Goal: Book appointment/travel/reservation

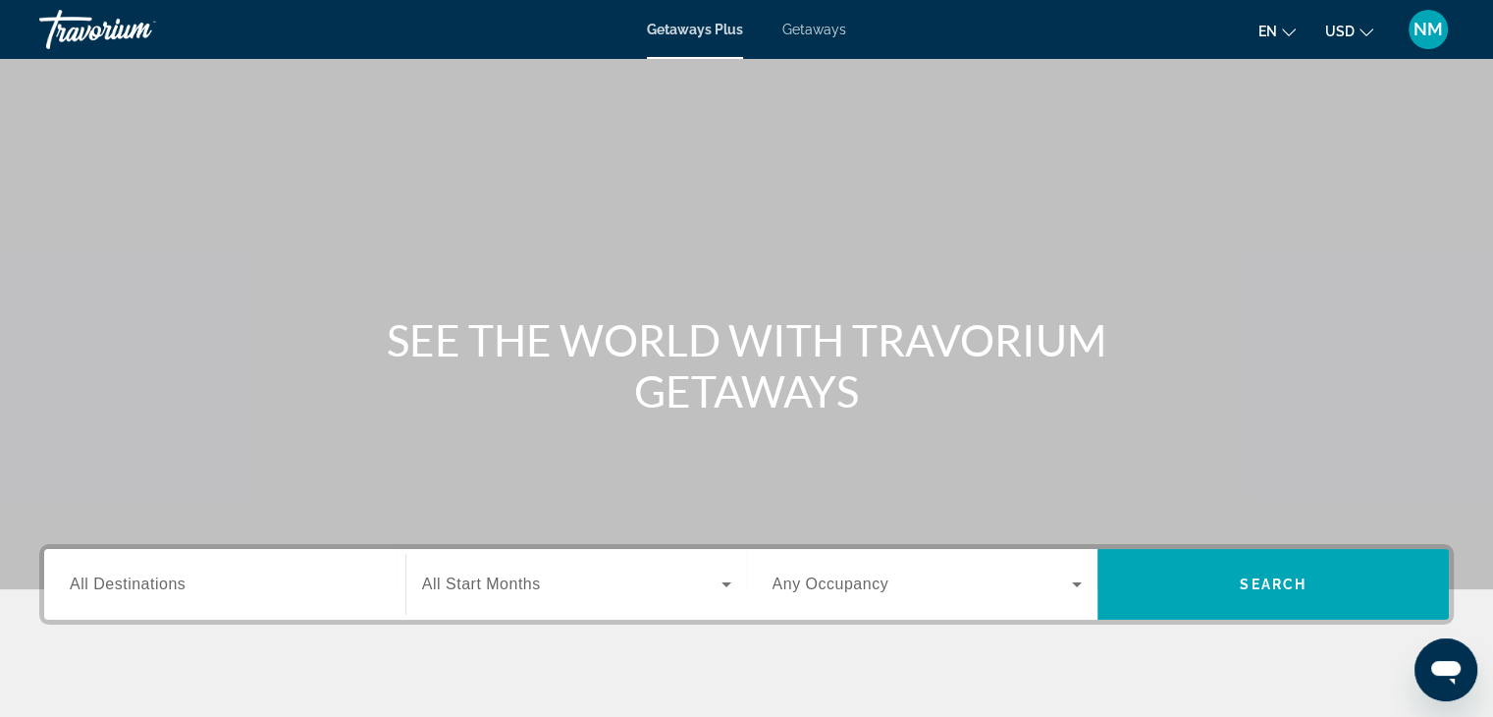
click at [835, 24] on span "Getaways" at bounding box center [814, 30] width 64 height 16
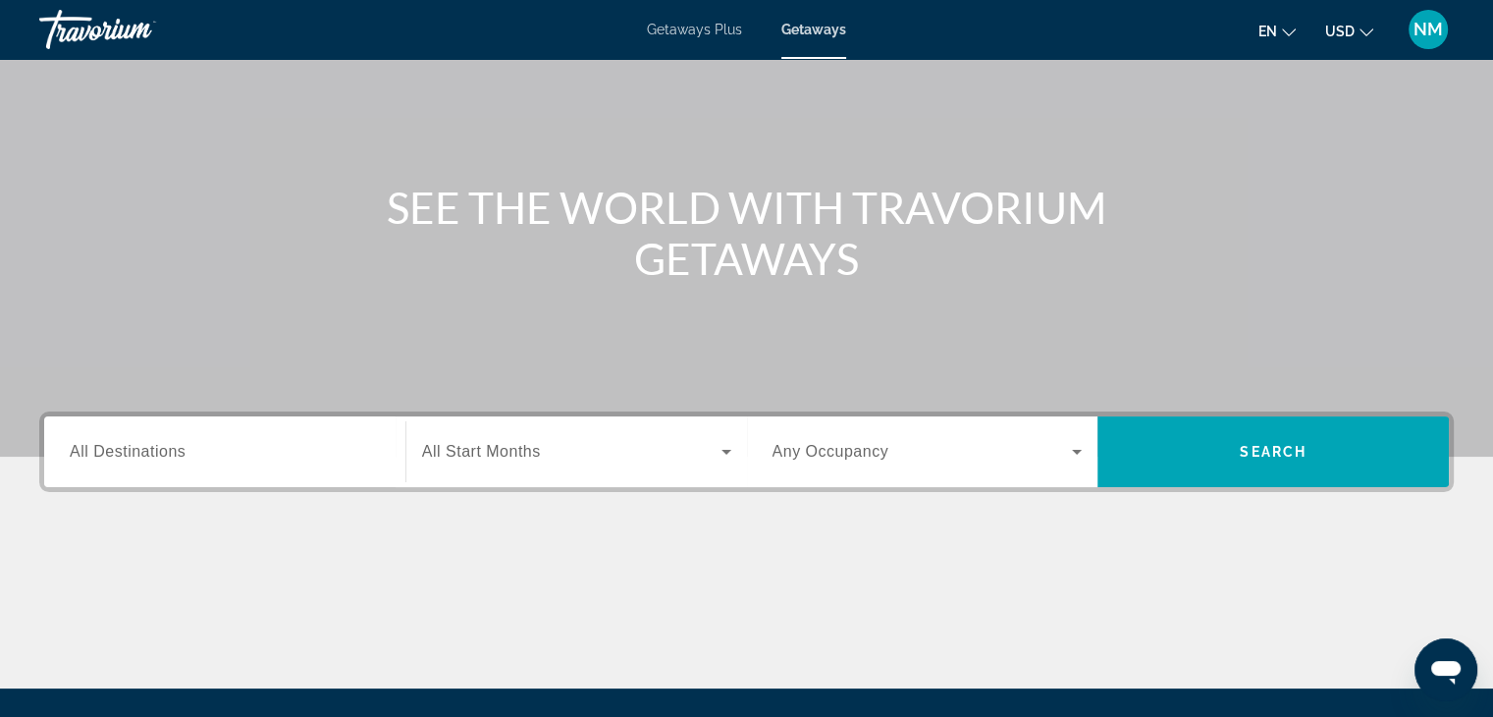
scroll to position [133, 0]
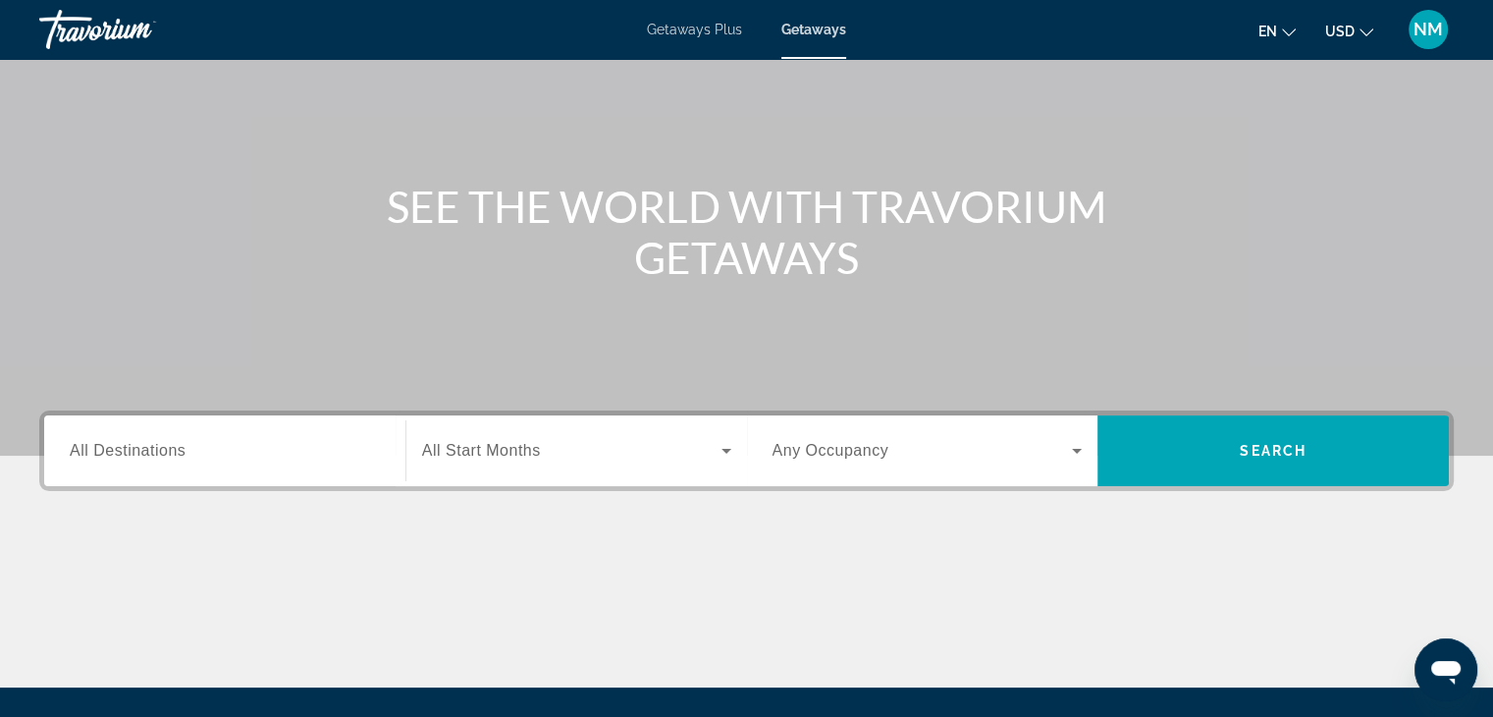
click at [155, 444] on span "All Destinations" at bounding box center [128, 450] width 116 height 17
click at [155, 444] on input "Destination All Destinations" at bounding box center [225, 452] width 310 height 24
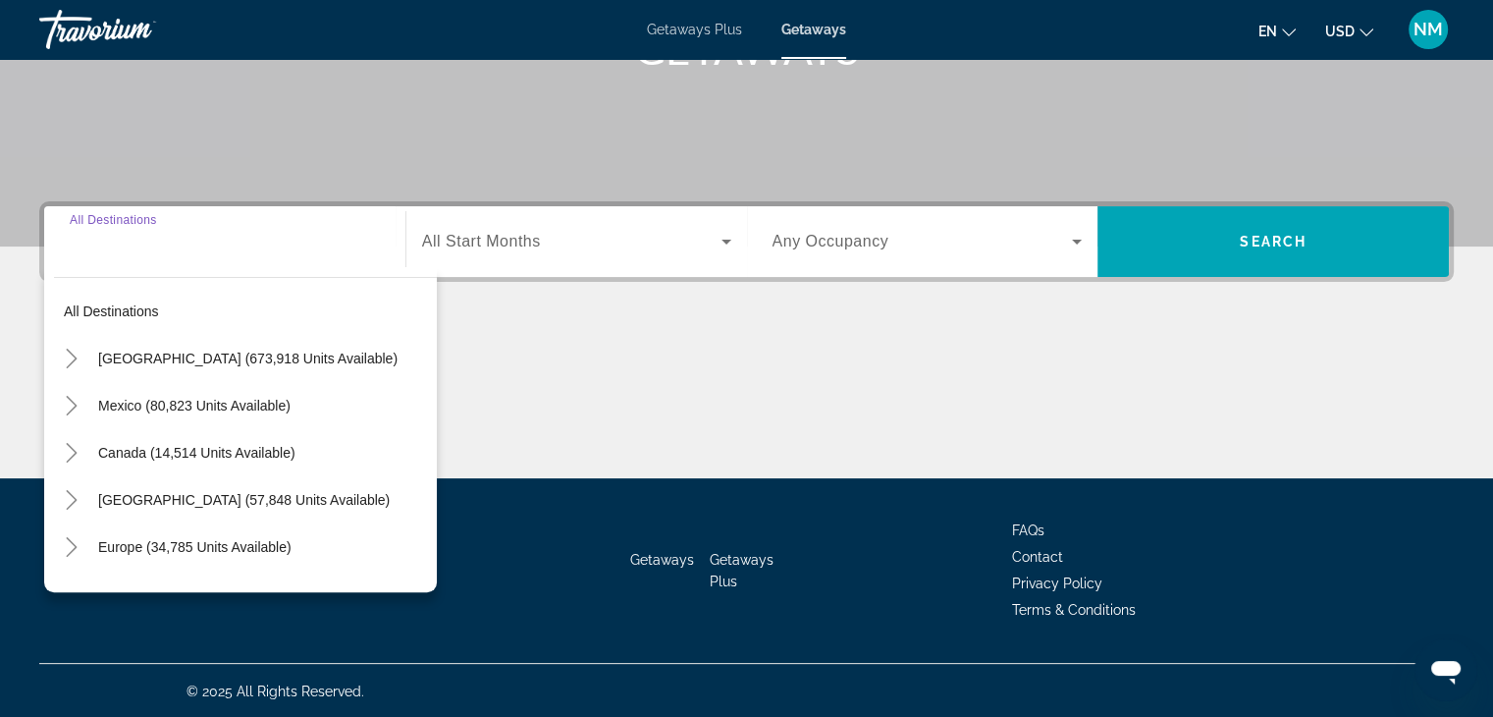
scroll to position [345, 0]
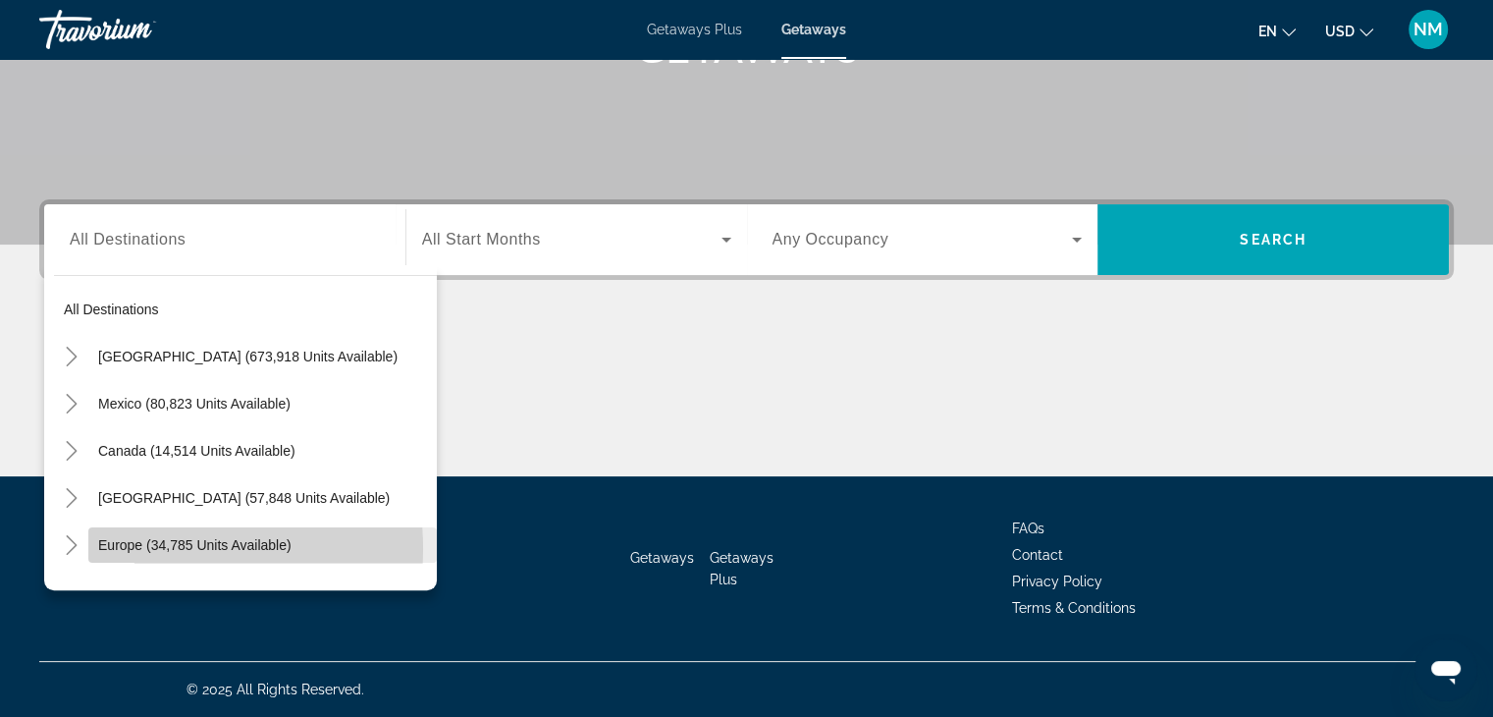
click at [153, 548] on span "Europe (34,785 units available)" at bounding box center [194, 545] width 193 height 16
type input "**********"
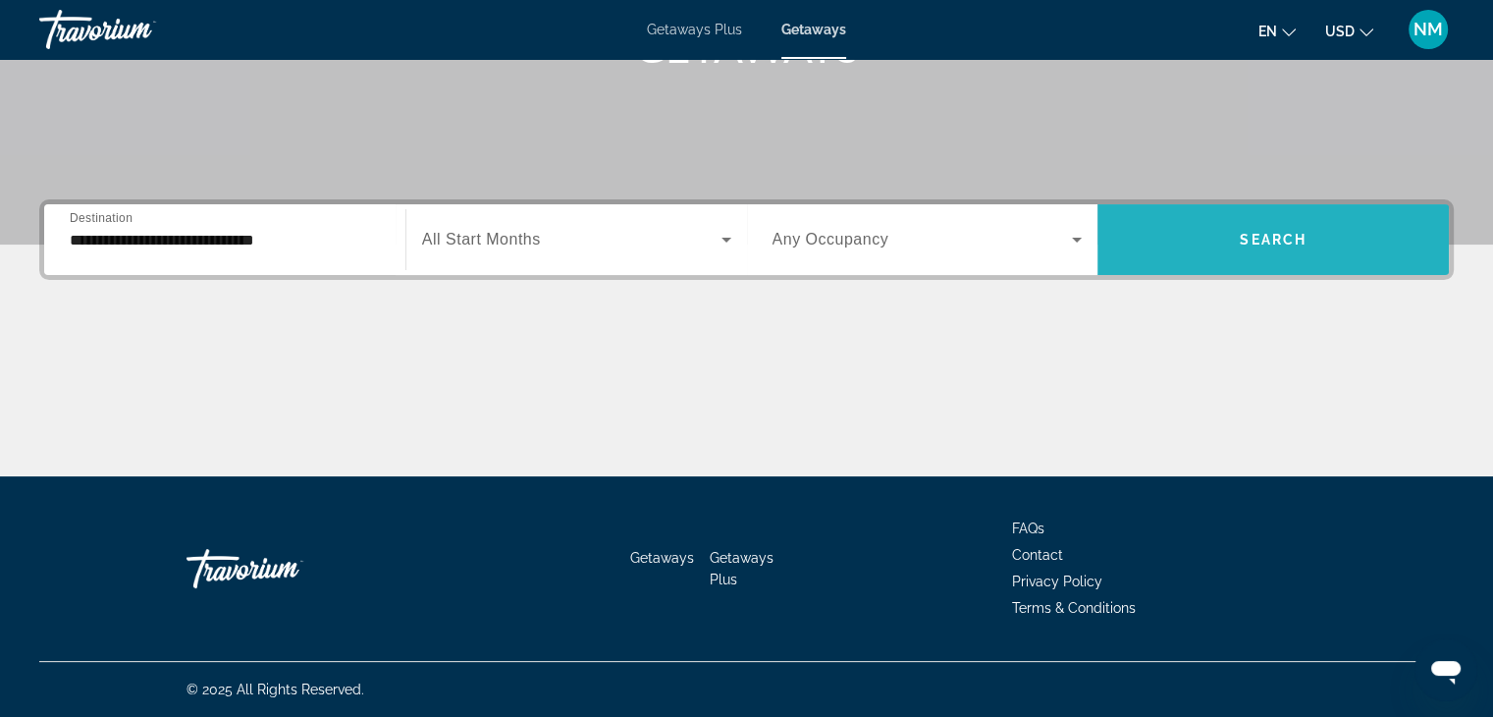
click at [1307, 237] on span "Search widget" at bounding box center [1272, 239] width 351 height 47
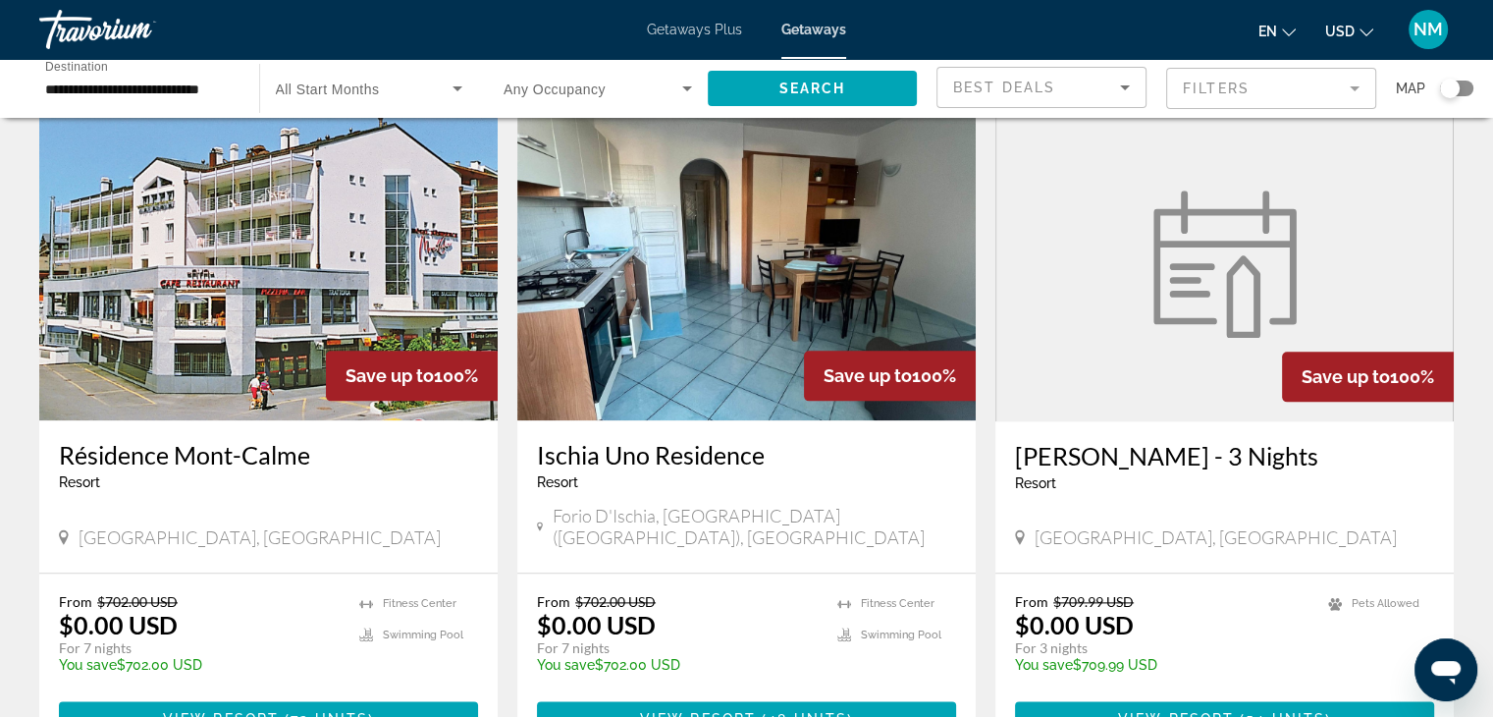
scroll to position [2488, 0]
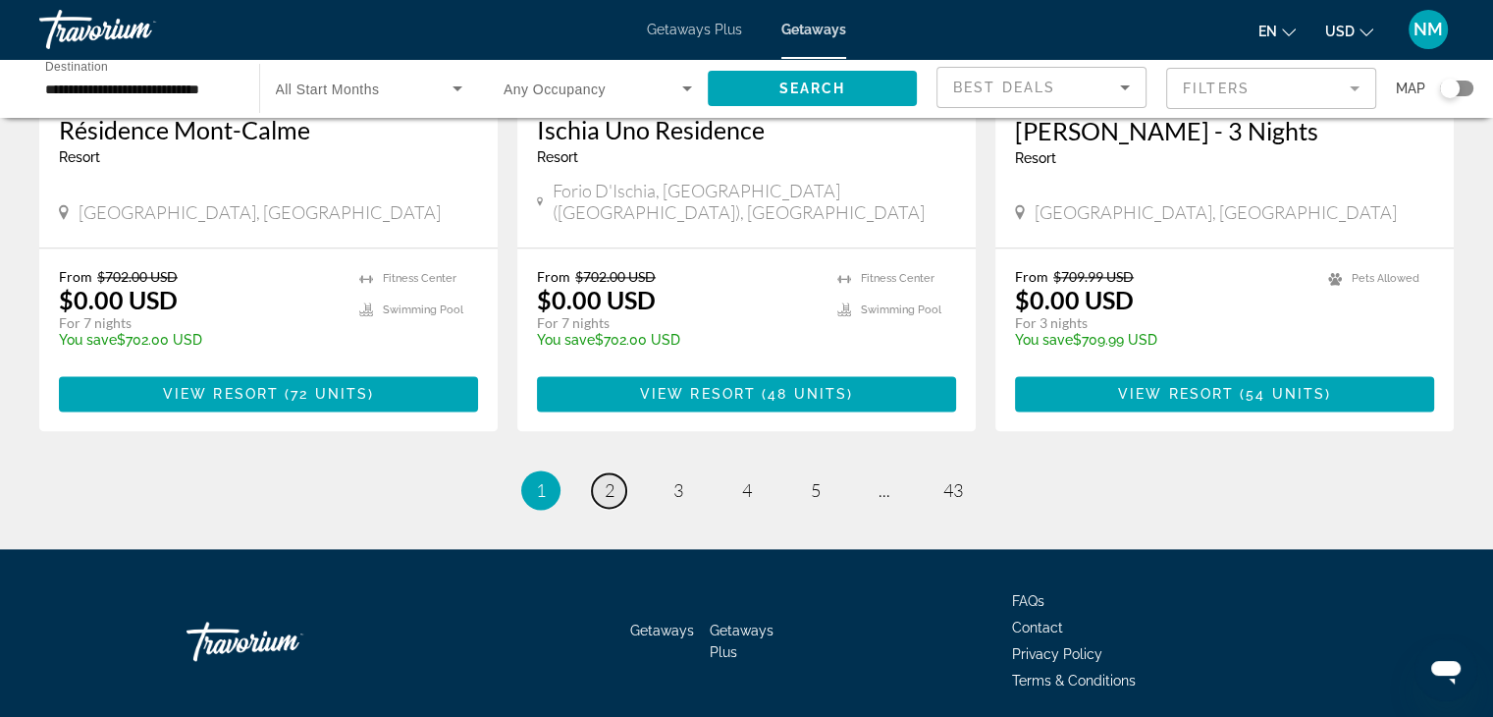
click at [606, 479] on span "2" at bounding box center [610, 490] width 10 height 22
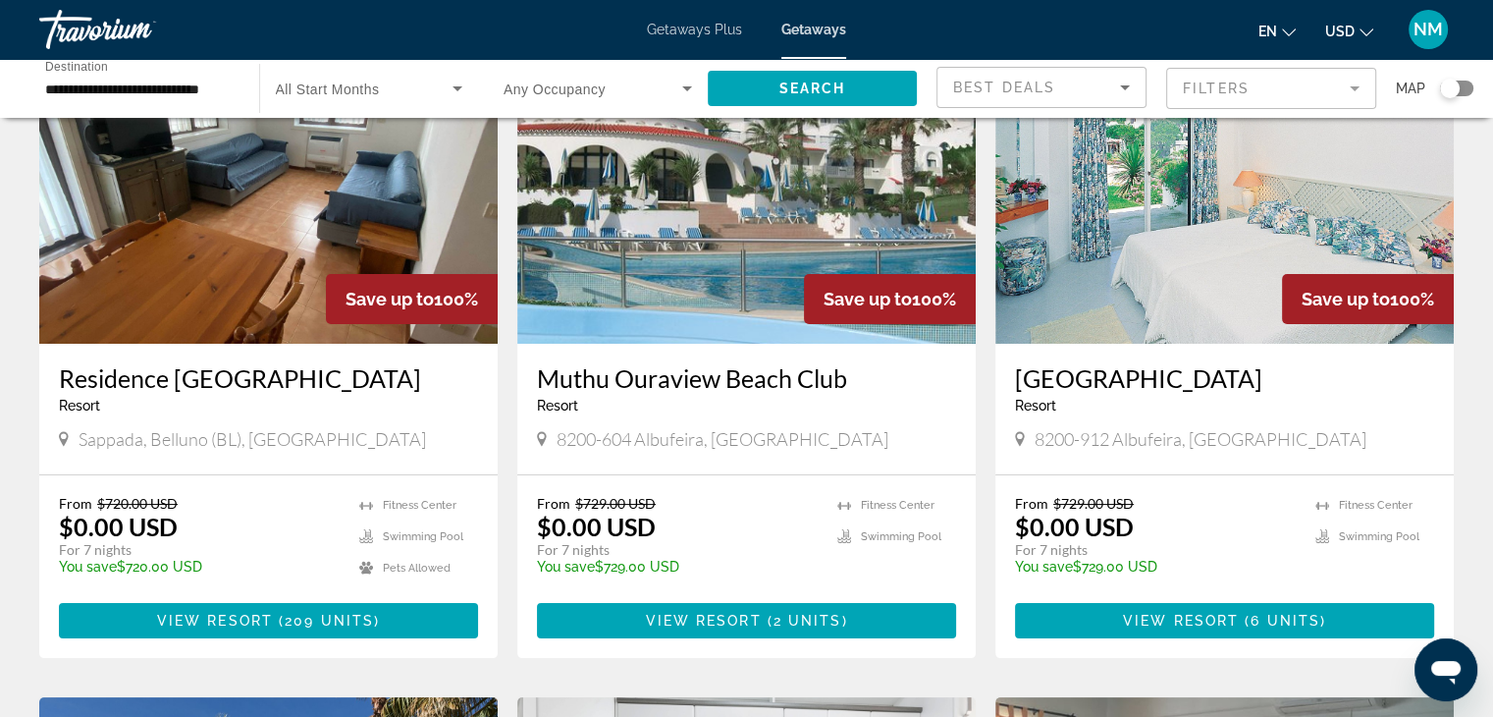
scroll to position [177, 0]
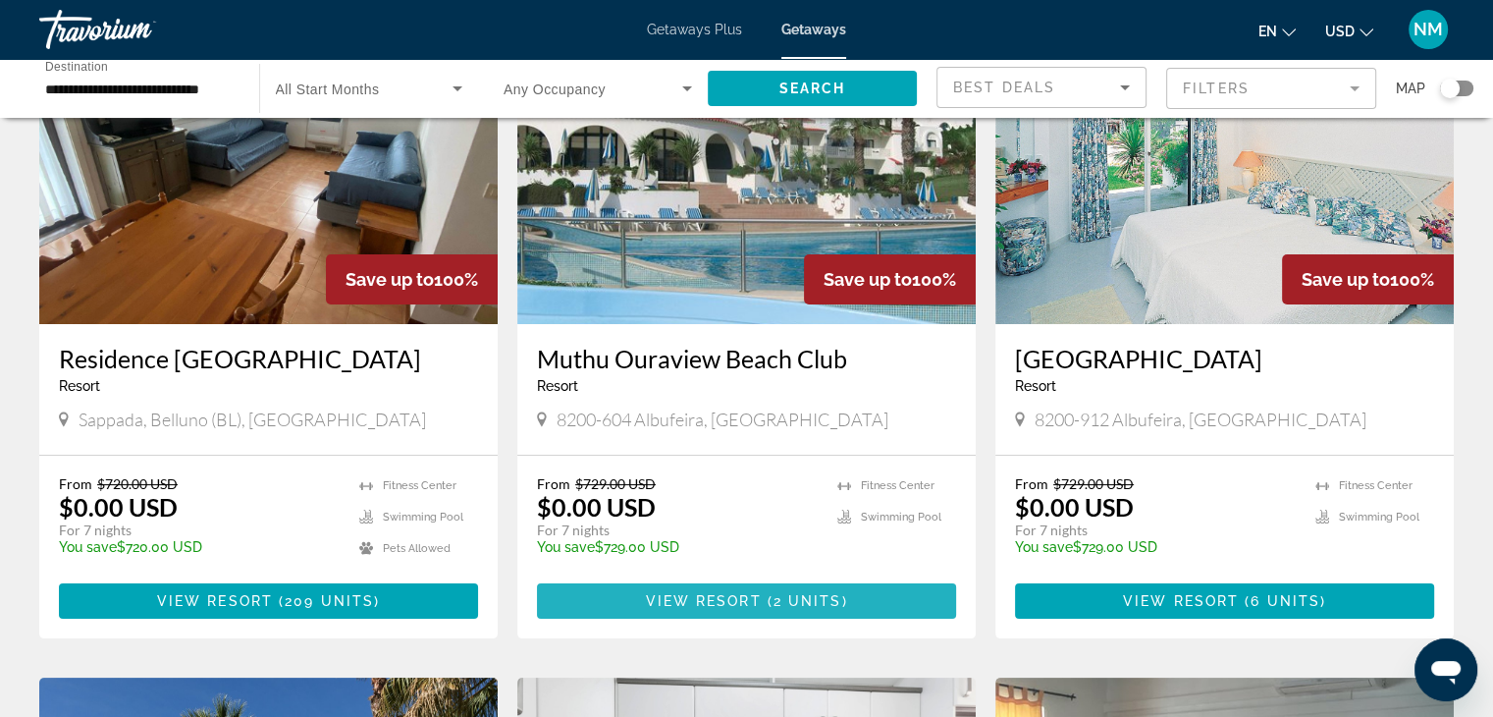
click at [754, 602] on span "View Resort" at bounding box center [703, 601] width 116 height 16
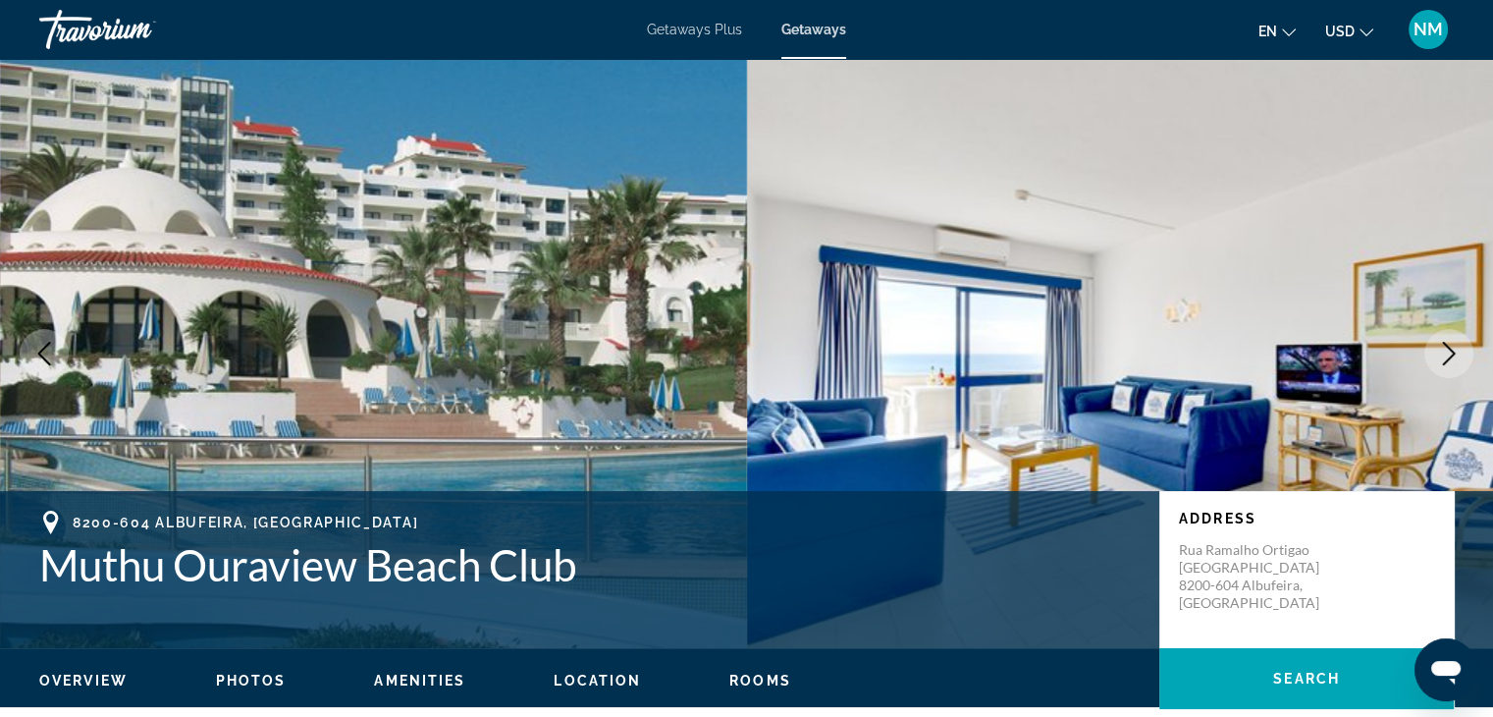
click at [1441, 348] on icon "Next image" at bounding box center [1449, 354] width 24 height 24
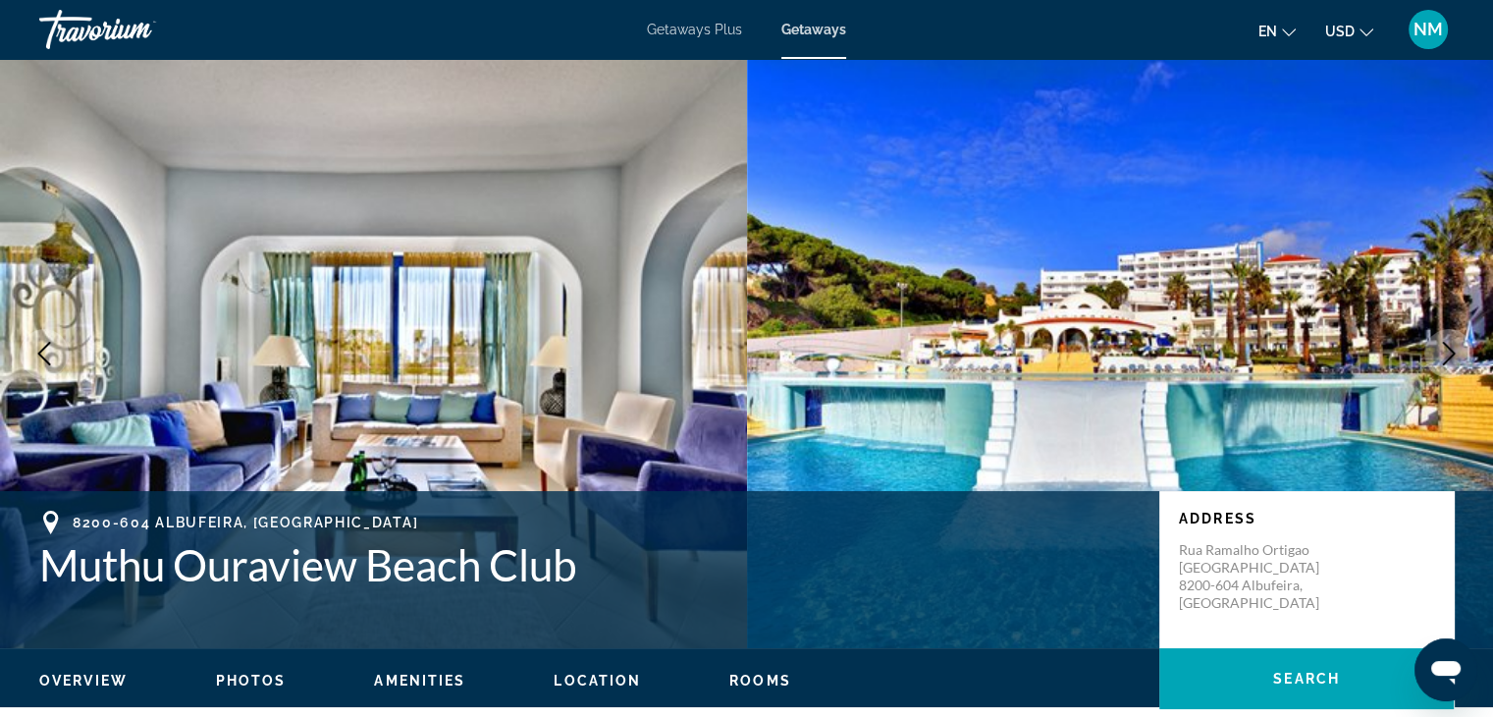
click at [1441, 348] on icon "Next image" at bounding box center [1449, 354] width 24 height 24
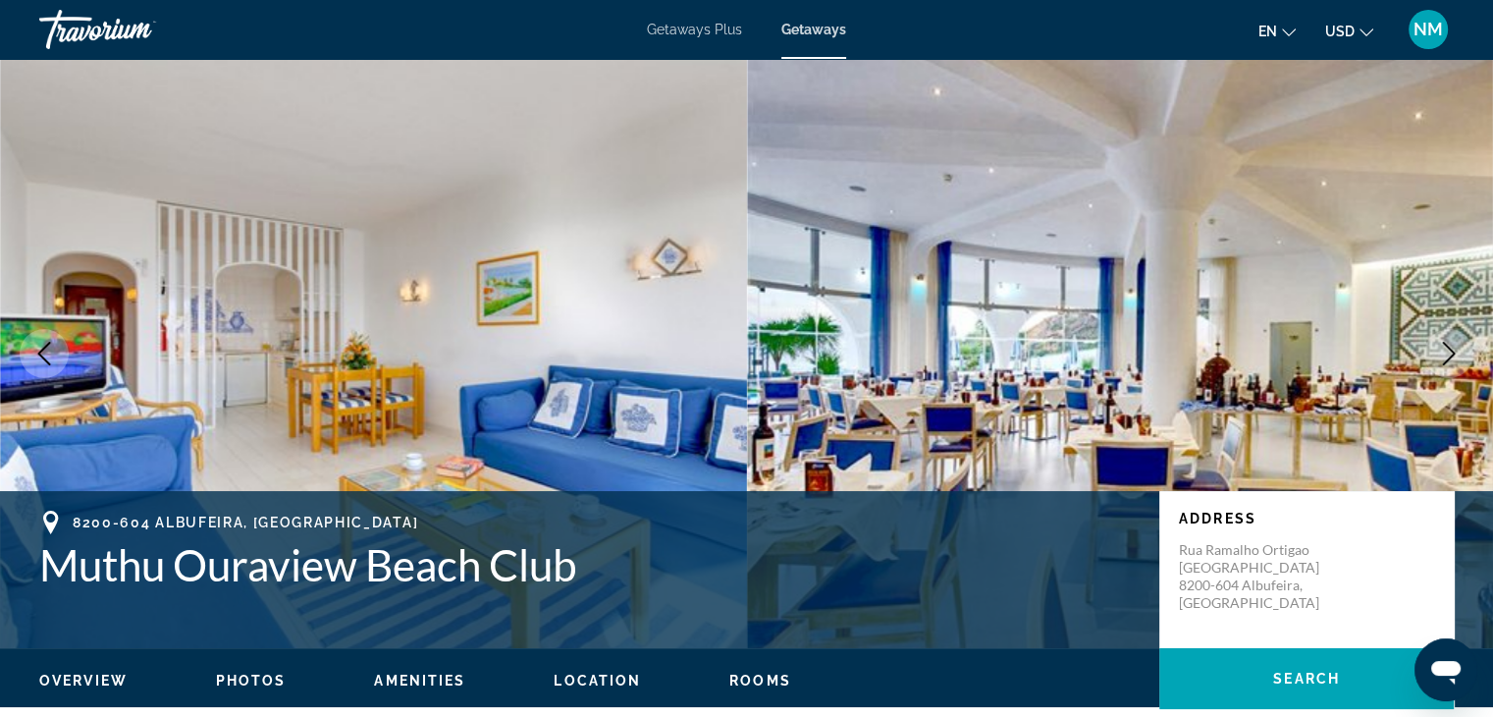
click at [1441, 348] on icon "Next image" at bounding box center [1449, 354] width 24 height 24
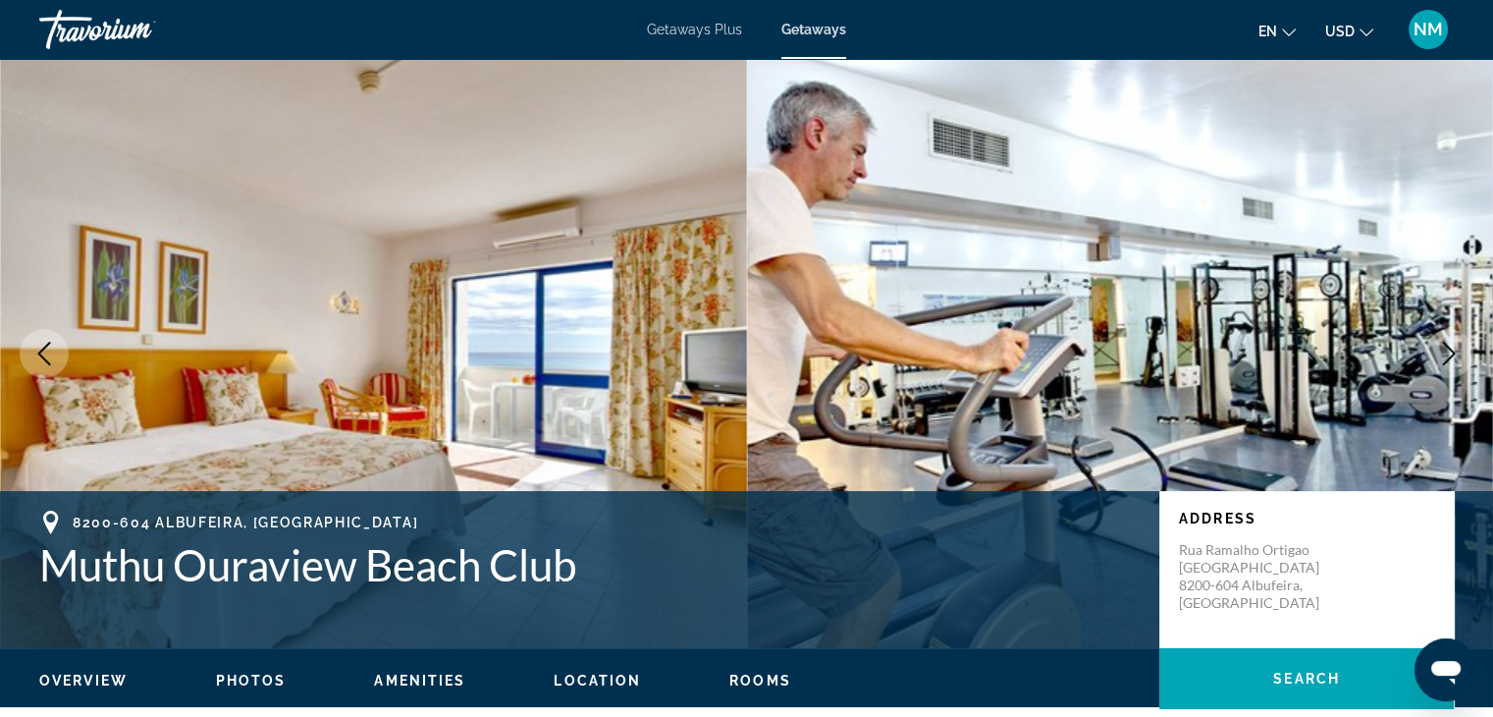
click at [1441, 348] on icon "Next image" at bounding box center [1449, 354] width 24 height 24
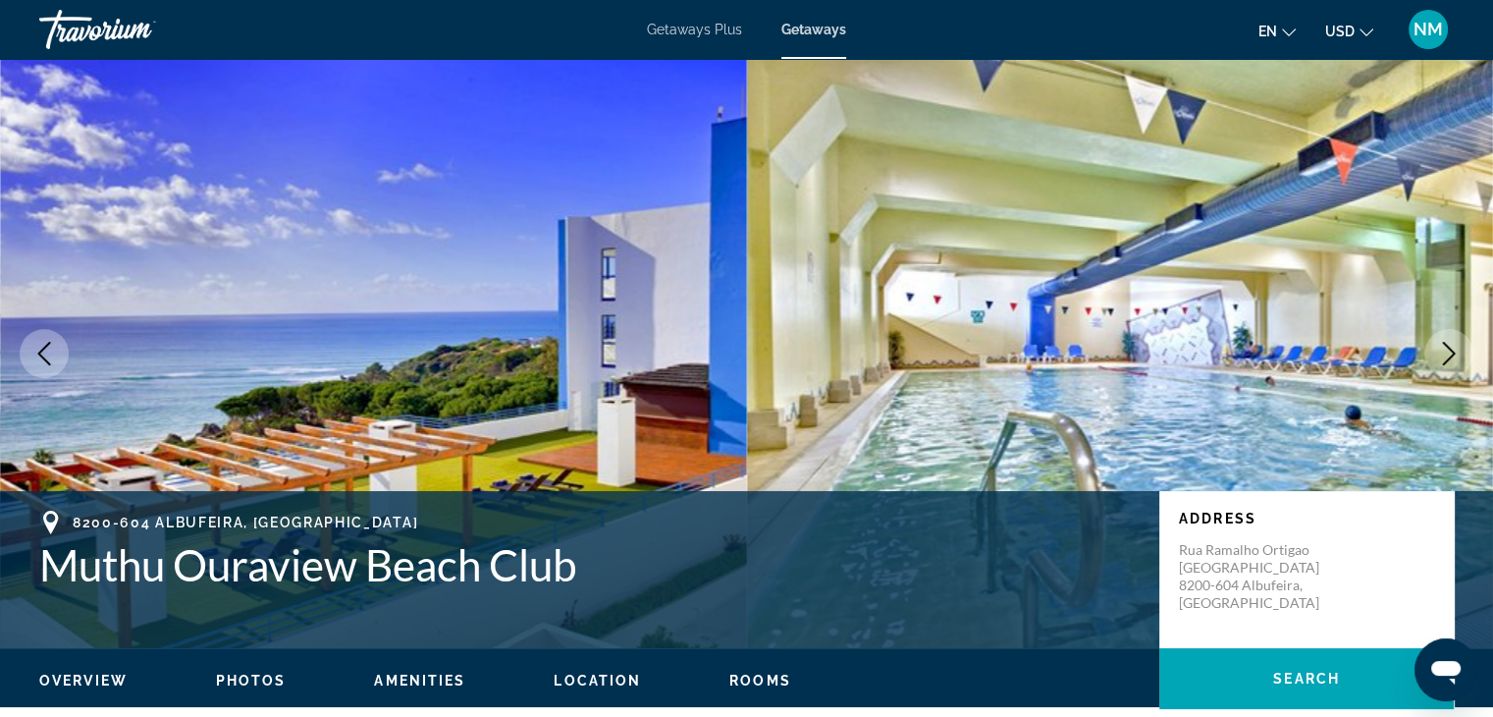
click at [1441, 348] on icon "Next image" at bounding box center [1449, 354] width 24 height 24
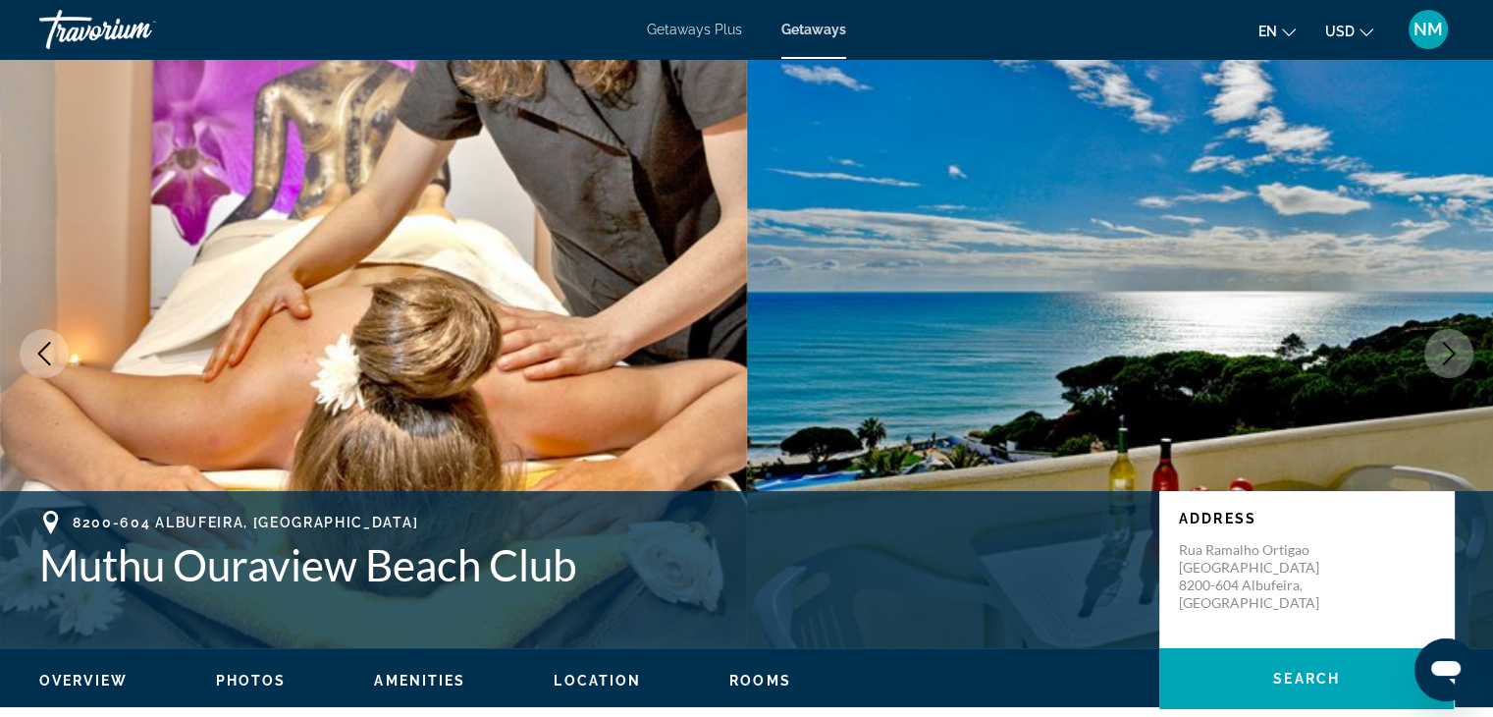
click at [1441, 348] on icon "Next image" at bounding box center [1449, 354] width 24 height 24
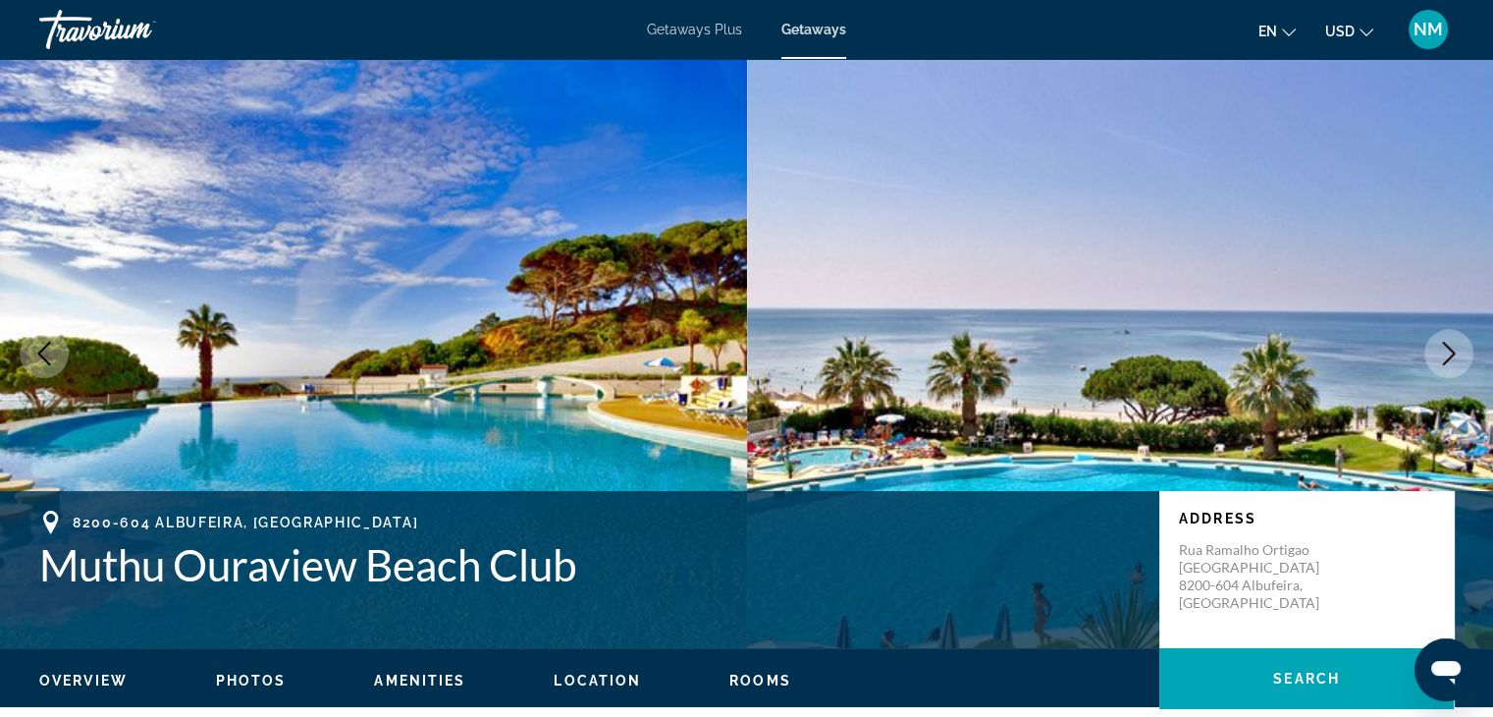
click at [1441, 348] on icon "Next image" at bounding box center [1449, 354] width 24 height 24
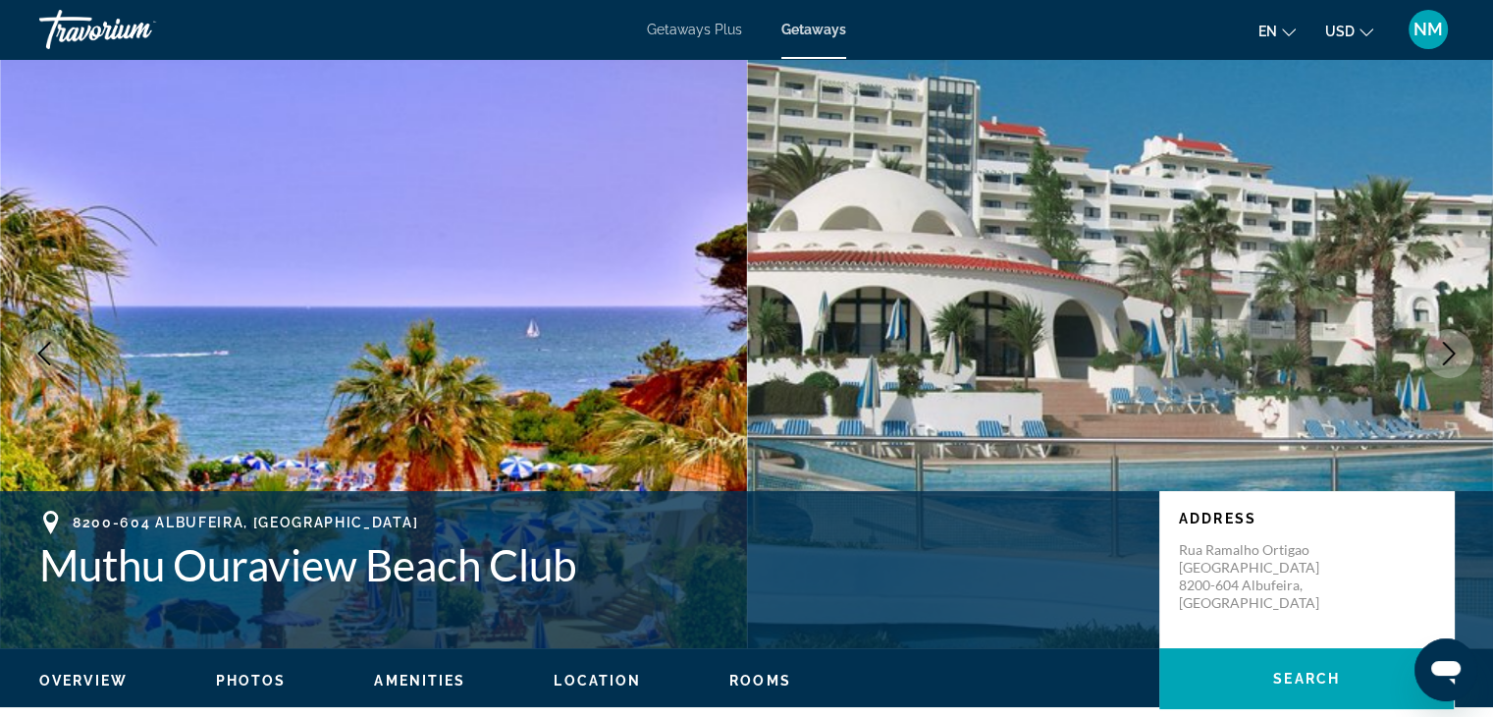
click at [1441, 348] on icon "Next image" at bounding box center [1449, 354] width 24 height 24
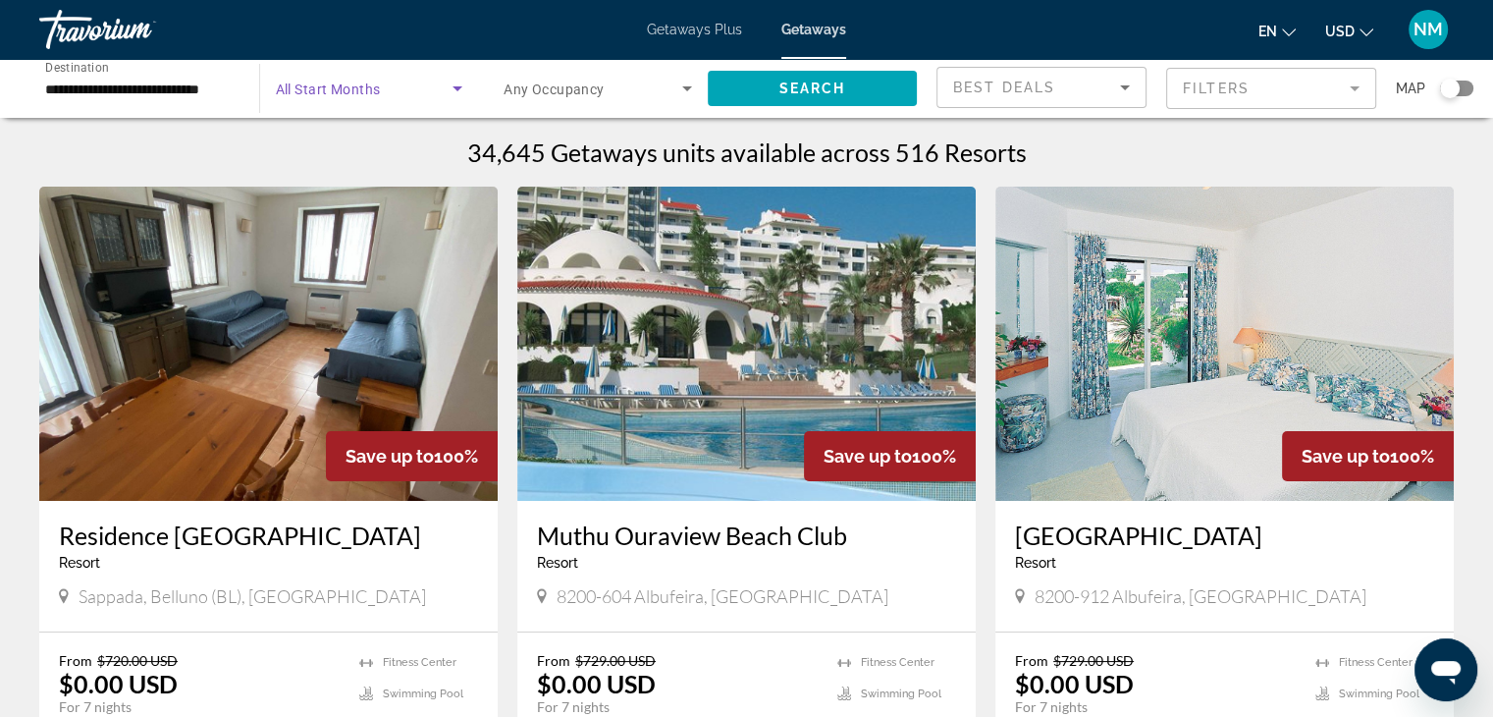
click at [456, 86] on icon "Search widget" at bounding box center [458, 88] width 10 height 5
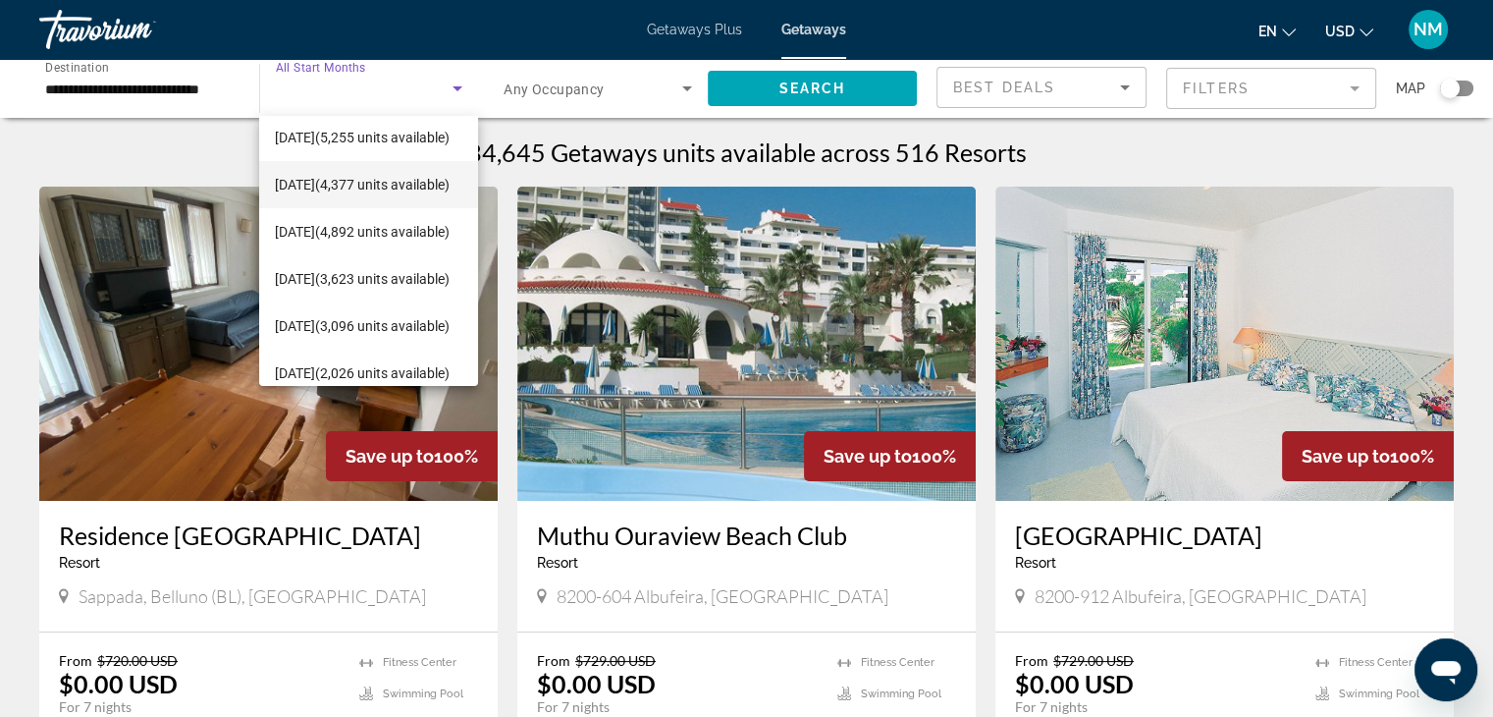
scroll to position [156, 0]
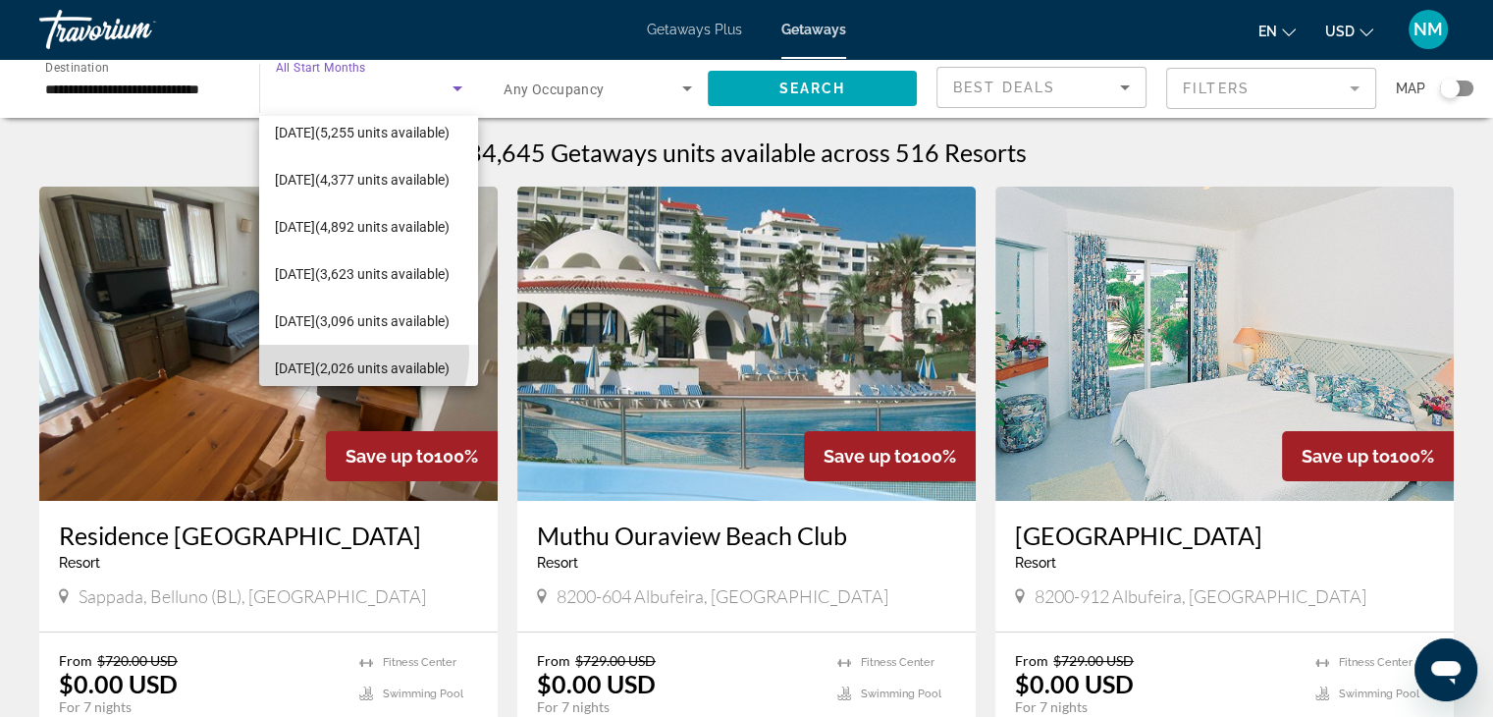
click at [344, 356] on span "[DATE] (2,026 units available)" at bounding box center [362, 368] width 175 height 24
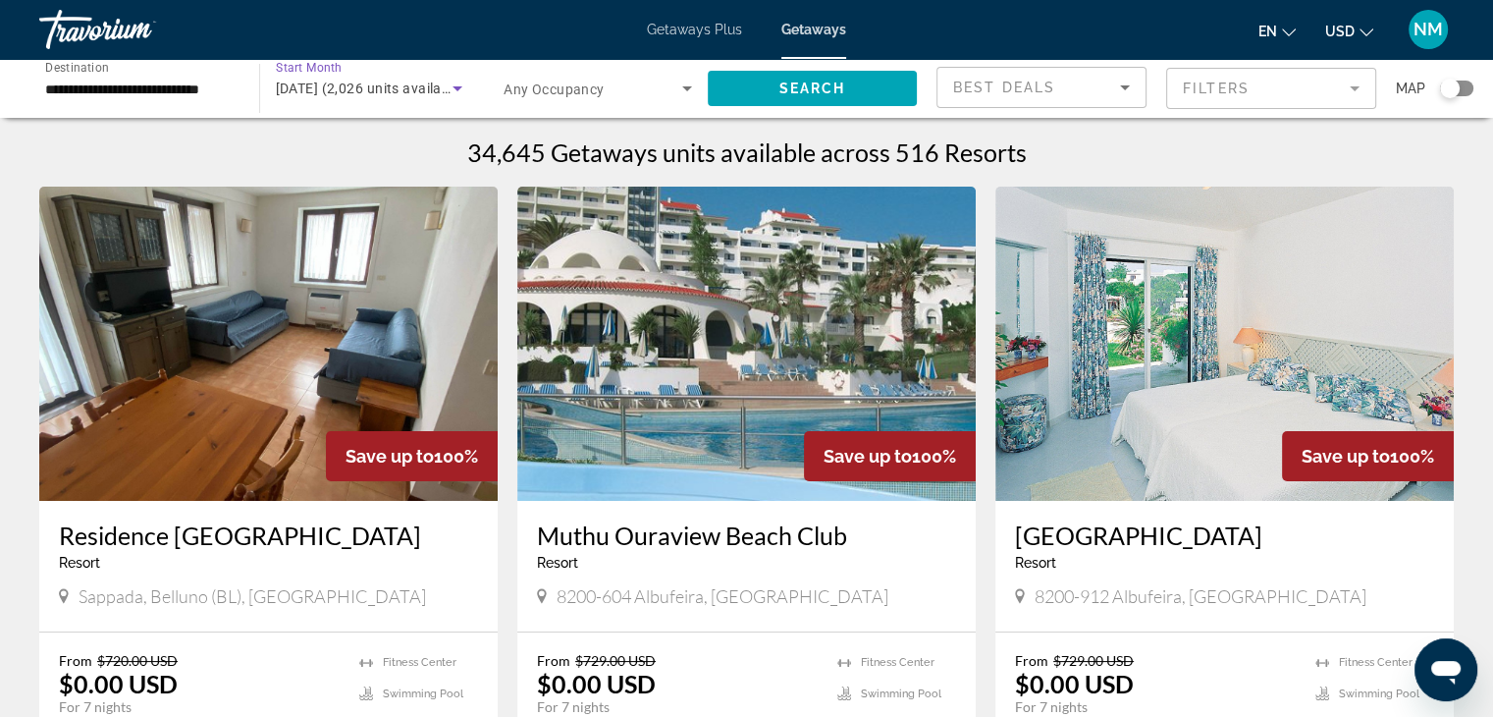
click at [438, 92] on span "[DATE] (2,026 units available)" at bounding box center [371, 88] width 190 height 16
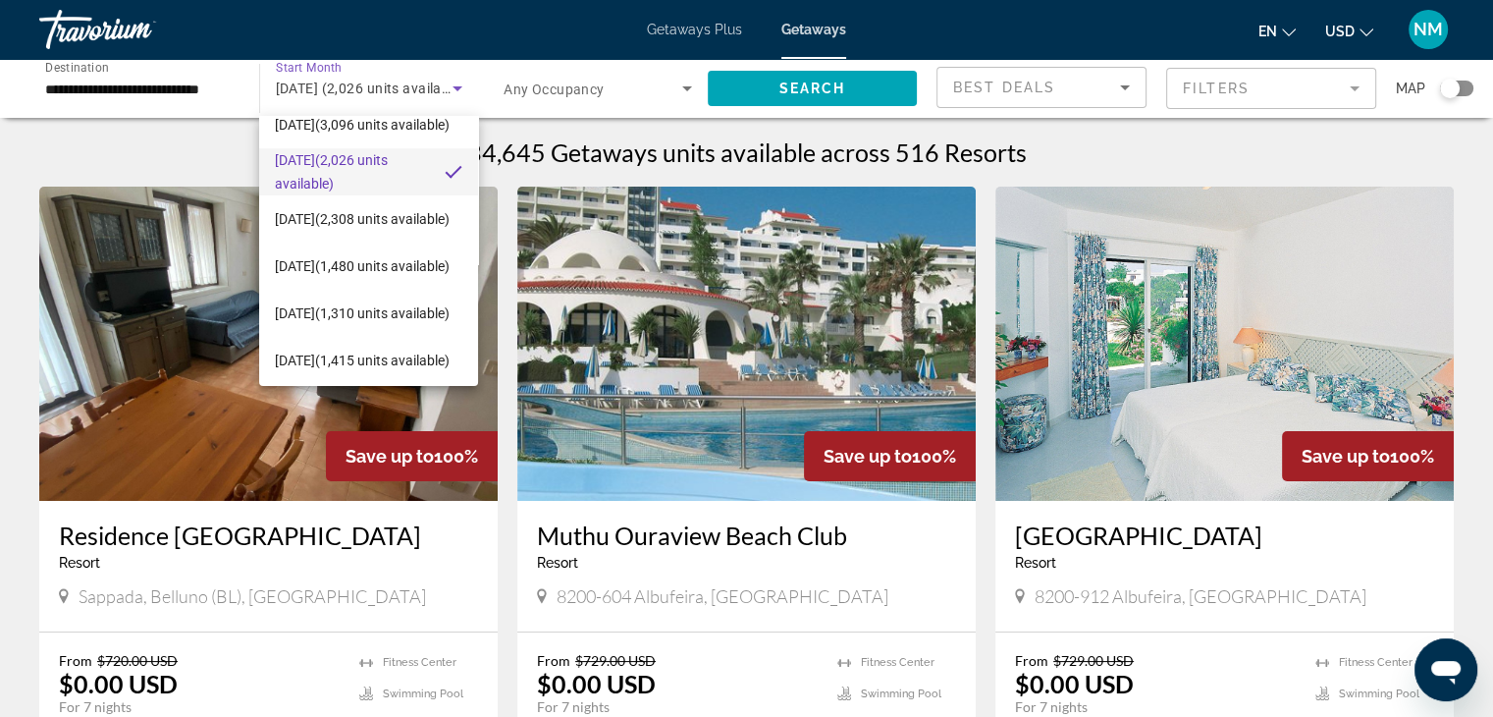
scroll to position [353, 0]
click at [349, 226] on span "[DATE] (2,308 units available)" at bounding box center [362, 218] width 175 height 24
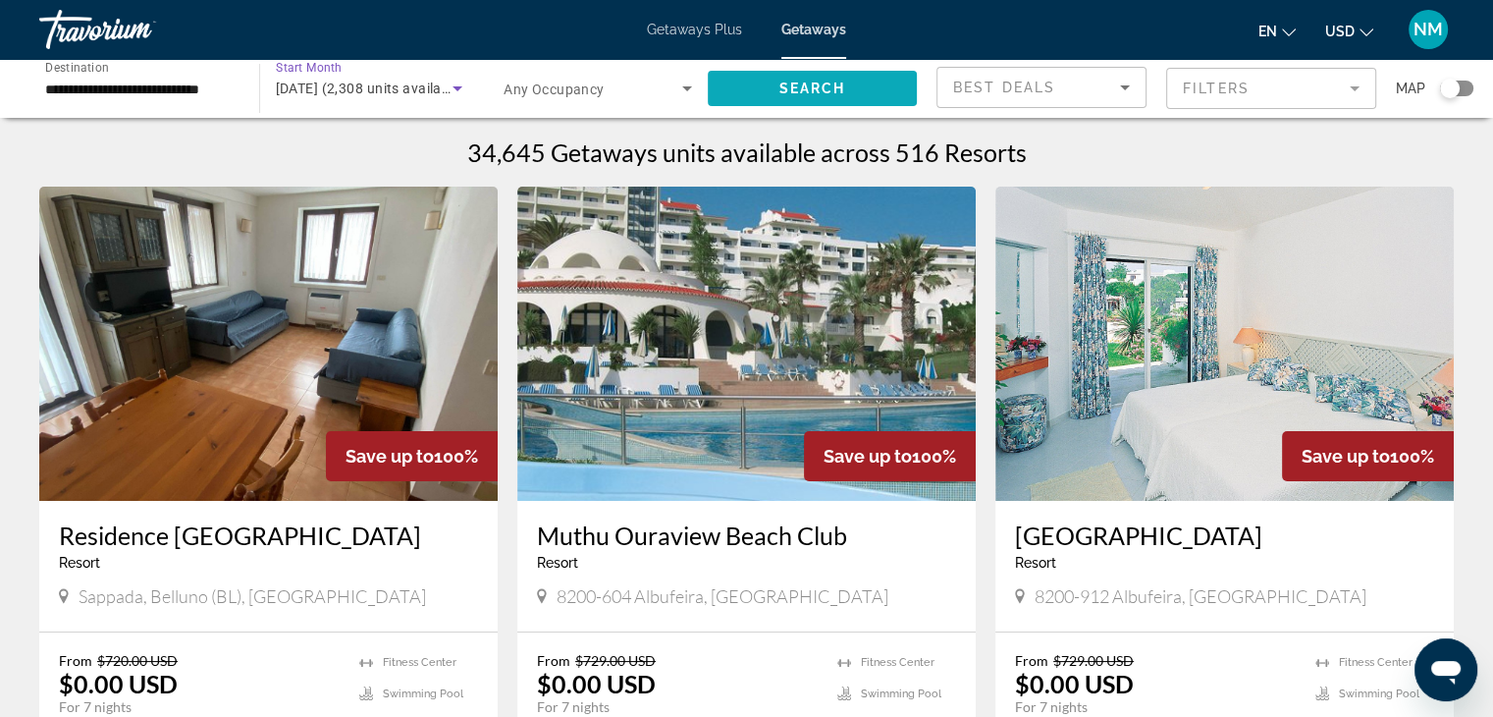
click at [867, 91] on span "Search widget" at bounding box center [813, 88] width 210 height 47
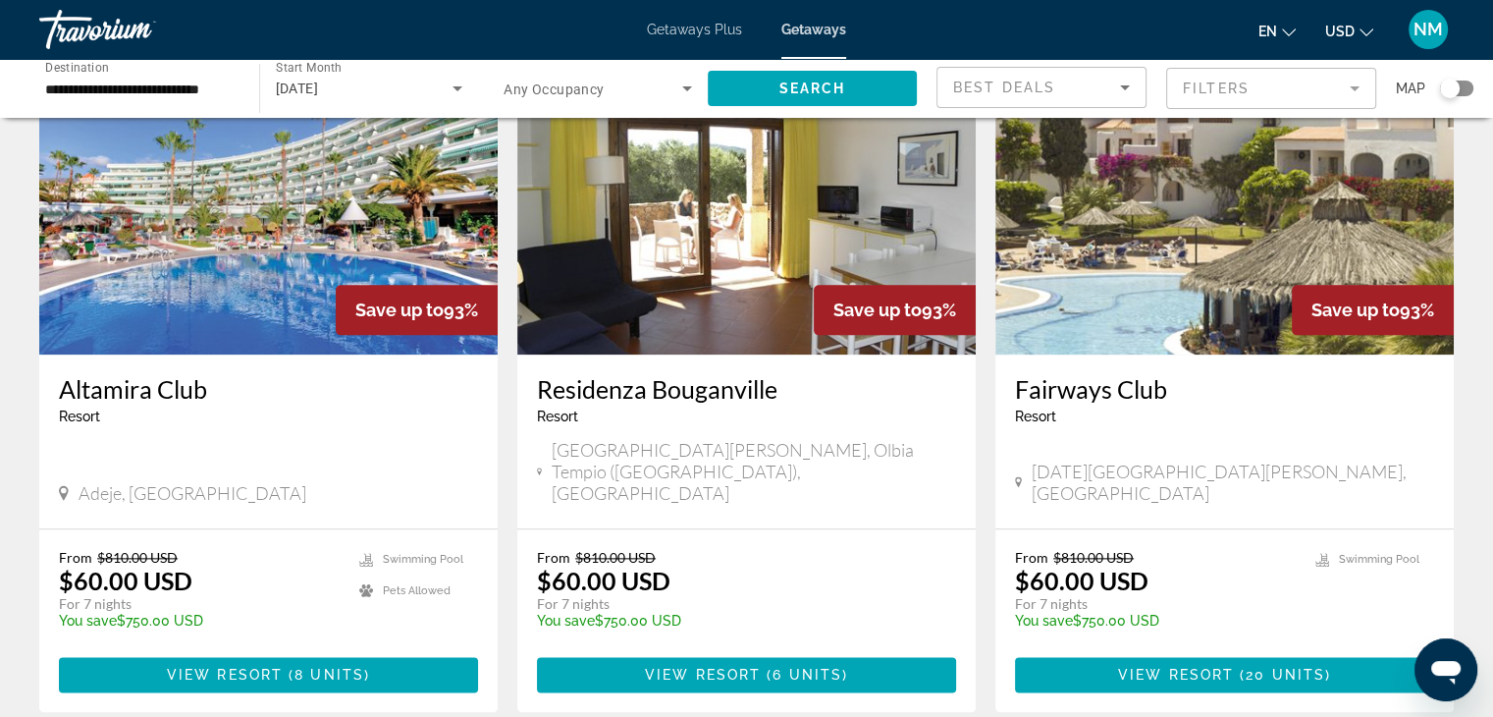
scroll to position [2225, 0]
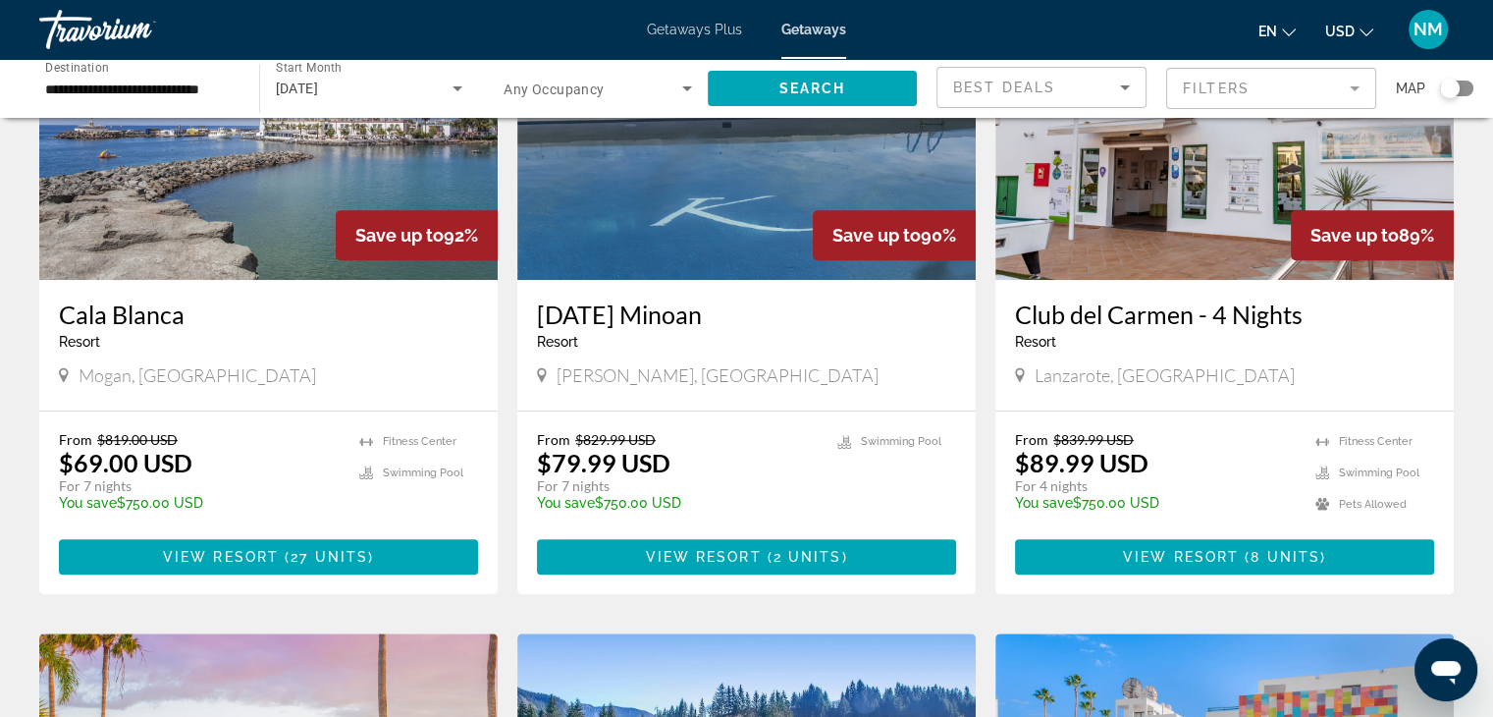
scroll to position [911, 0]
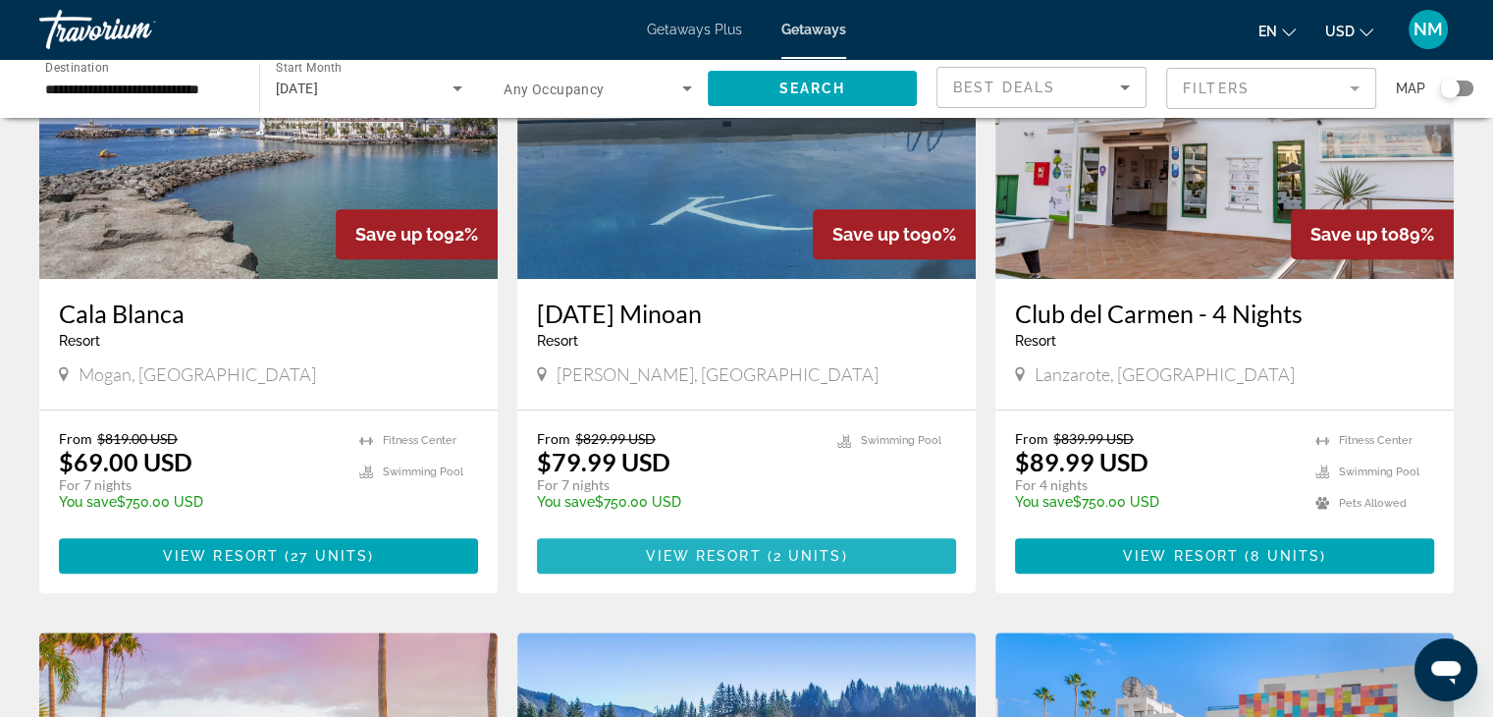
click at [770, 548] on span "( 2 units )" at bounding box center [805, 556] width 86 height 16
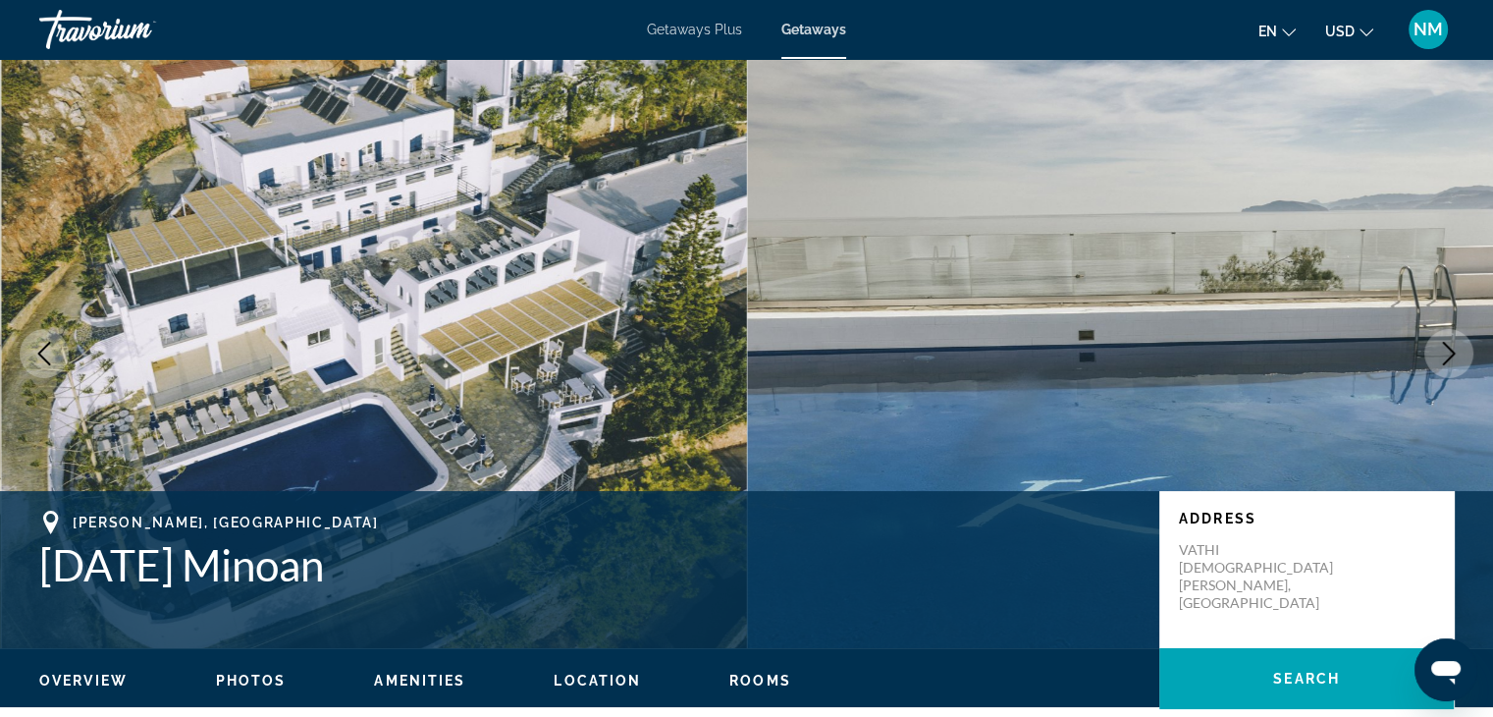
click at [1441, 349] on icon "Next image" at bounding box center [1449, 354] width 24 height 24
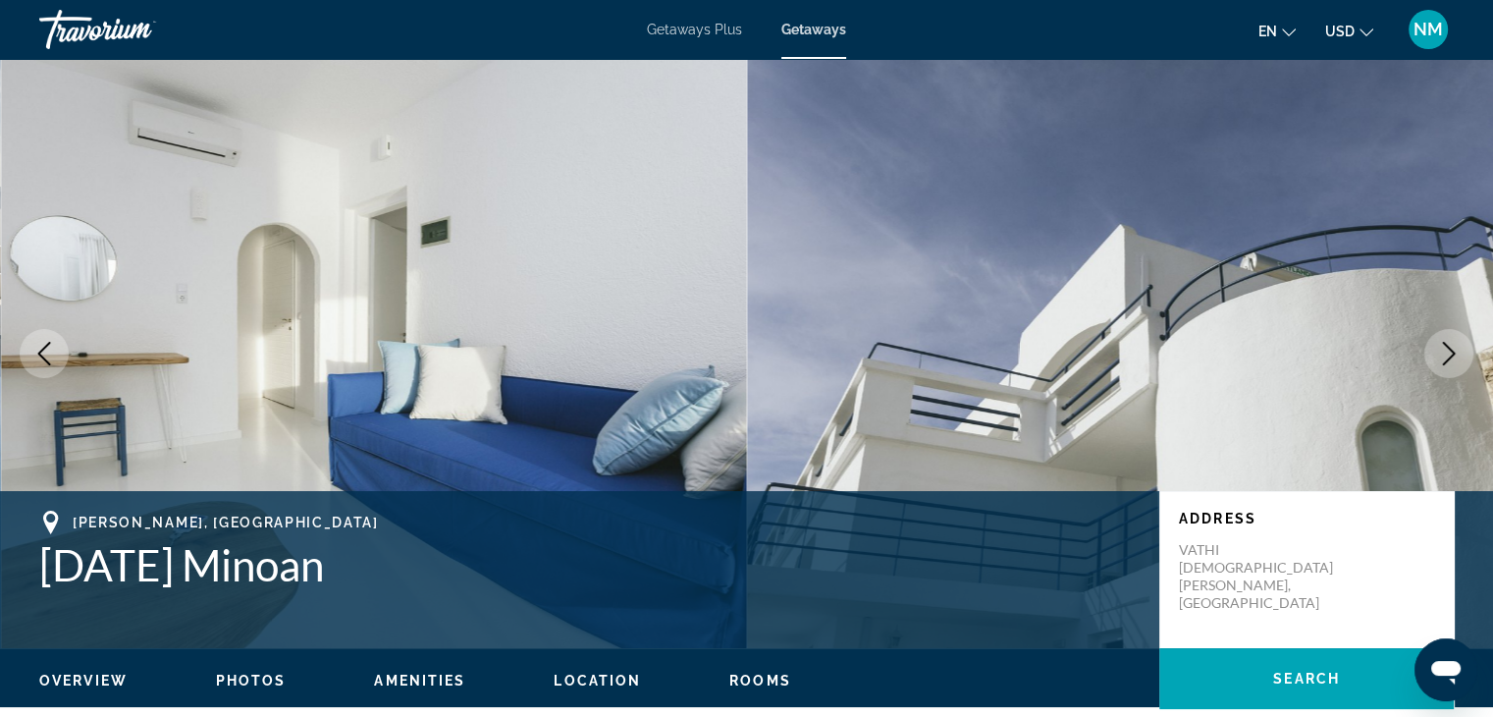
click at [1441, 349] on icon "Next image" at bounding box center [1449, 354] width 24 height 24
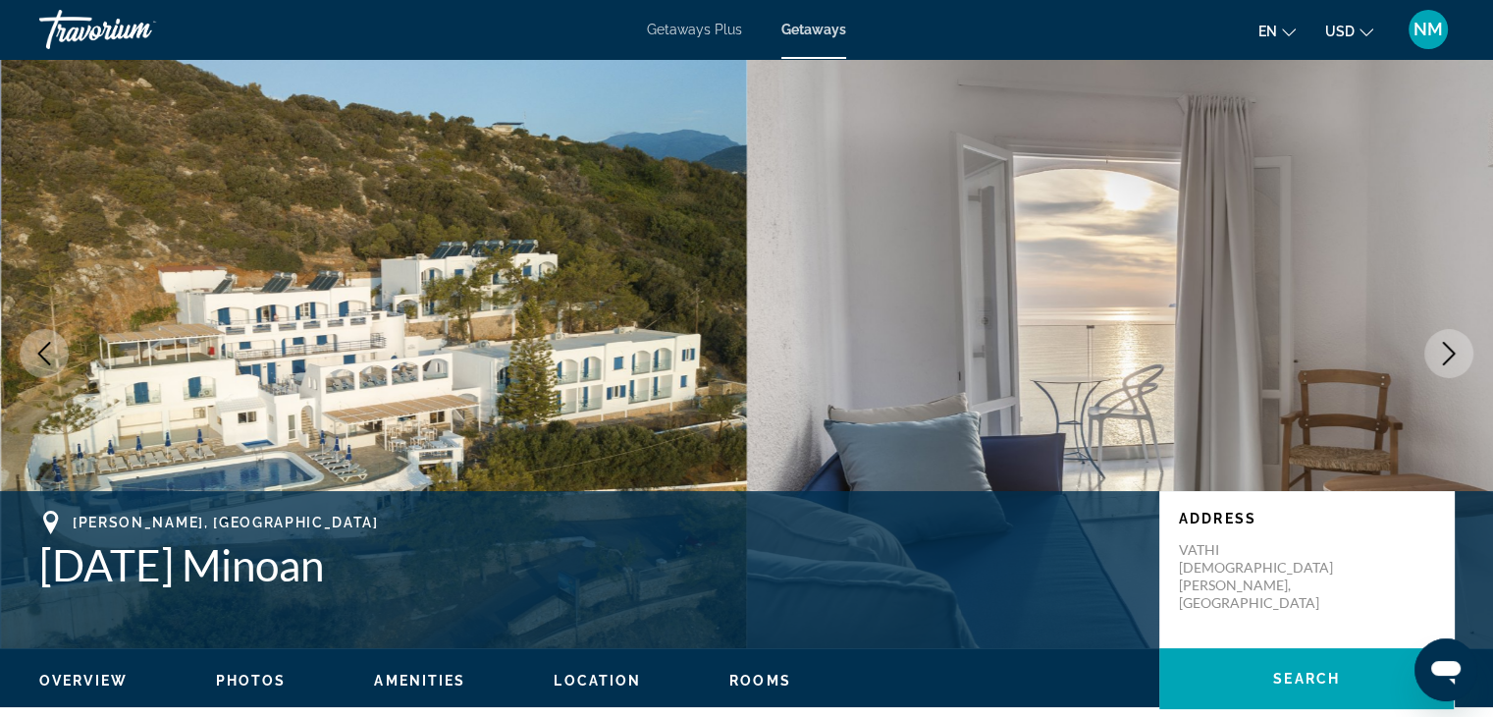
click at [1441, 349] on icon "Next image" at bounding box center [1449, 354] width 24 height 24
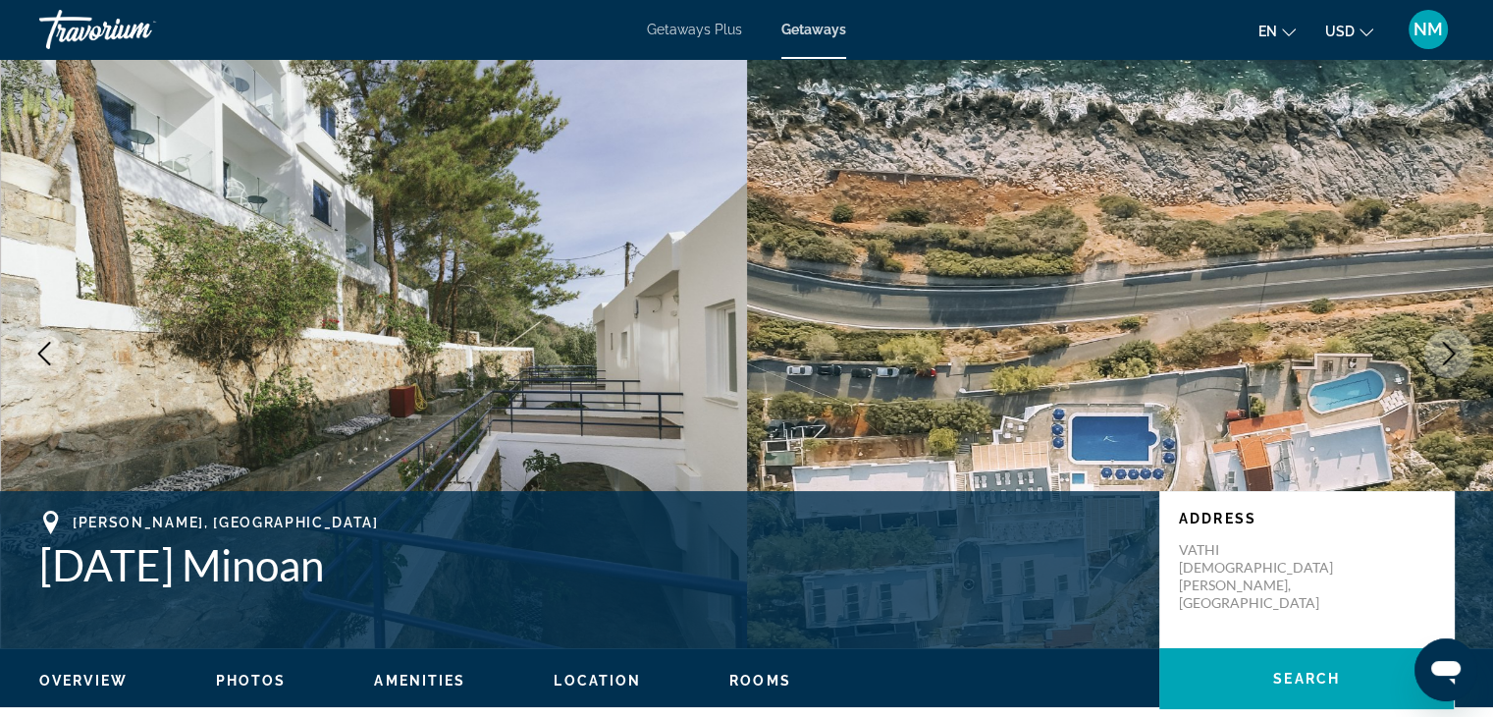
click at [1441, 349] on icon "Next image" at bounding box center [1449, 354] width 24 height 24
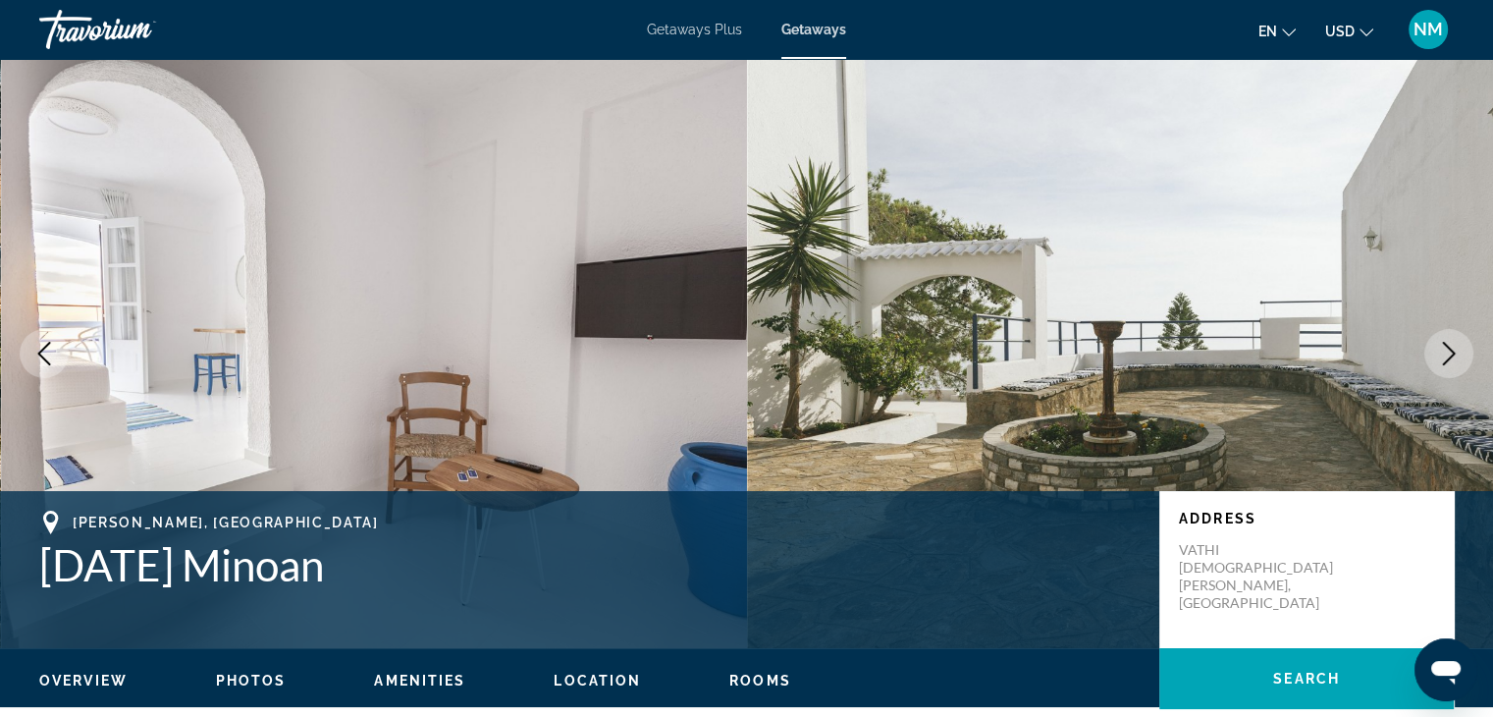
click at [1441, 349] on icon "Next image" at bounding box center [1449, 354] width 24 height 24
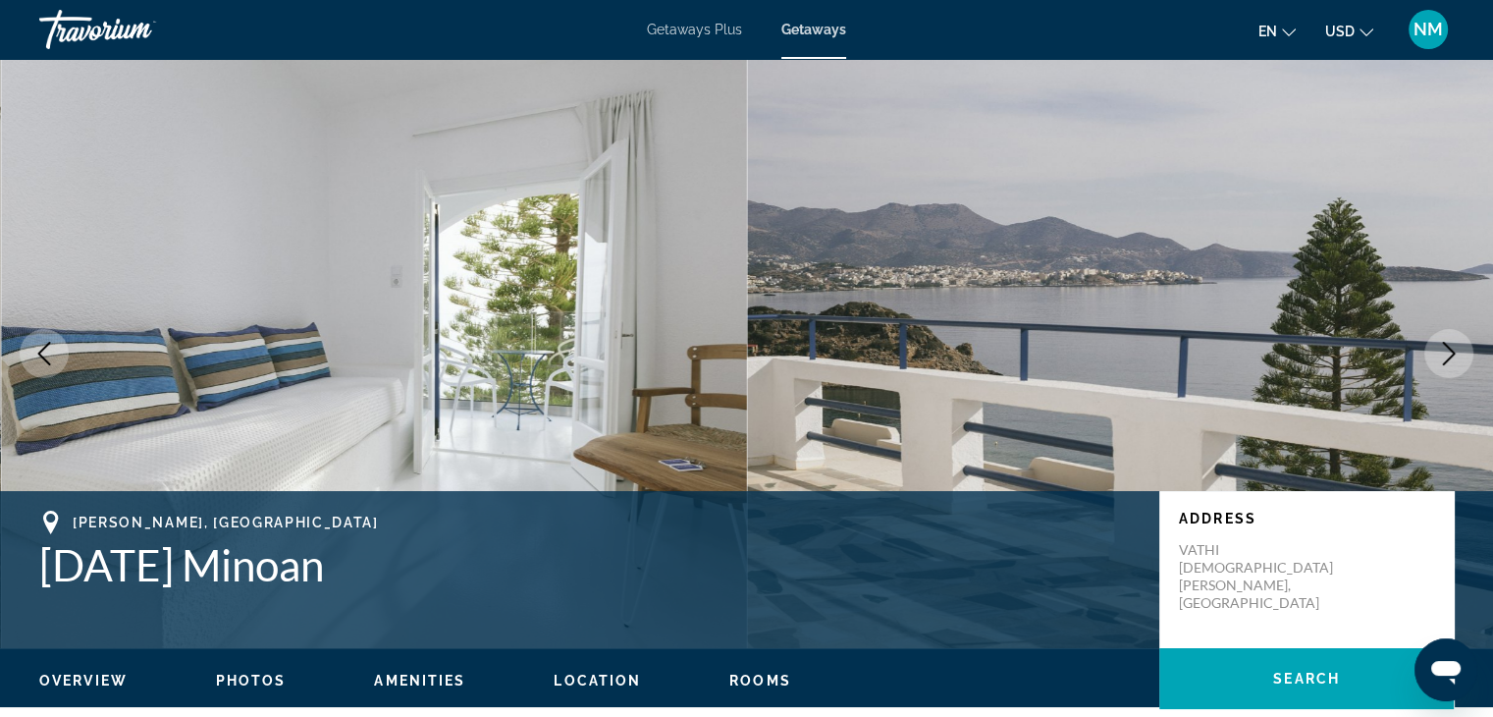
click at [1441, 349] on icon "Next image" at bounding box center [1449, 354] width 24 height 24
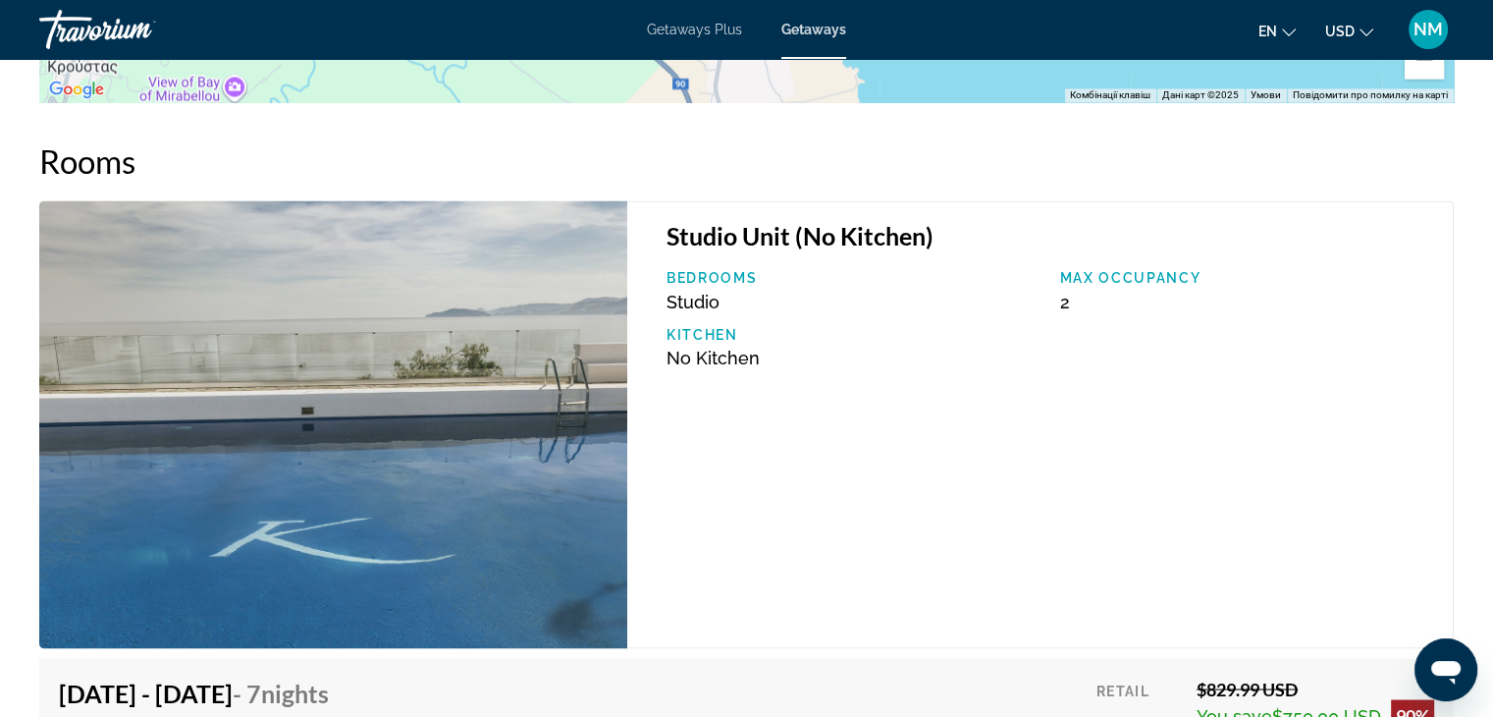
scroll to position [3349, 0]
